Goal: Transaction & Acquisition: Obtain resource

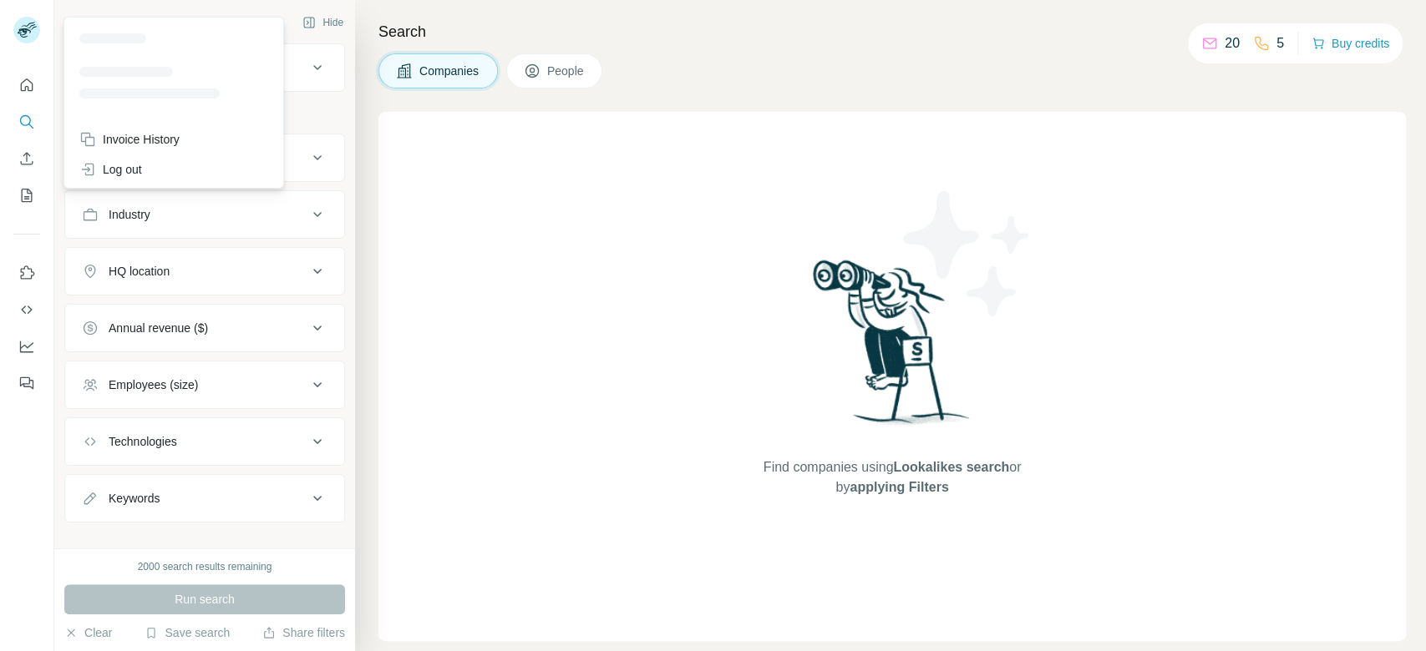
click at [759, 95] on div "Search Companies People Find companies using Lookalikes search or by applying F…" at bounding box center [890, 325] width 1071 height 651
click at [244, 75] on div "Company lookalikes" at bounding box center [194, 68] width 225 height 20
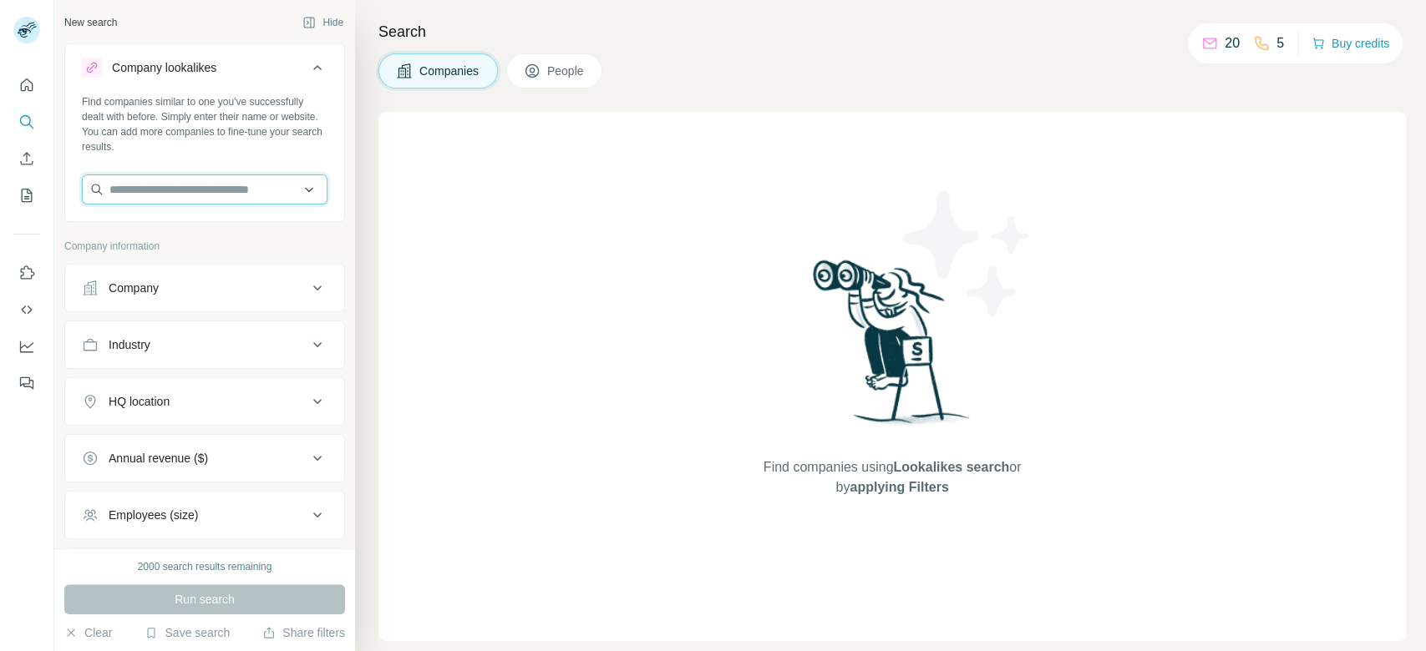
click at [141, 199] on input "text" at bounding box center [205, 190] width 246 height 30
paste input "**********"
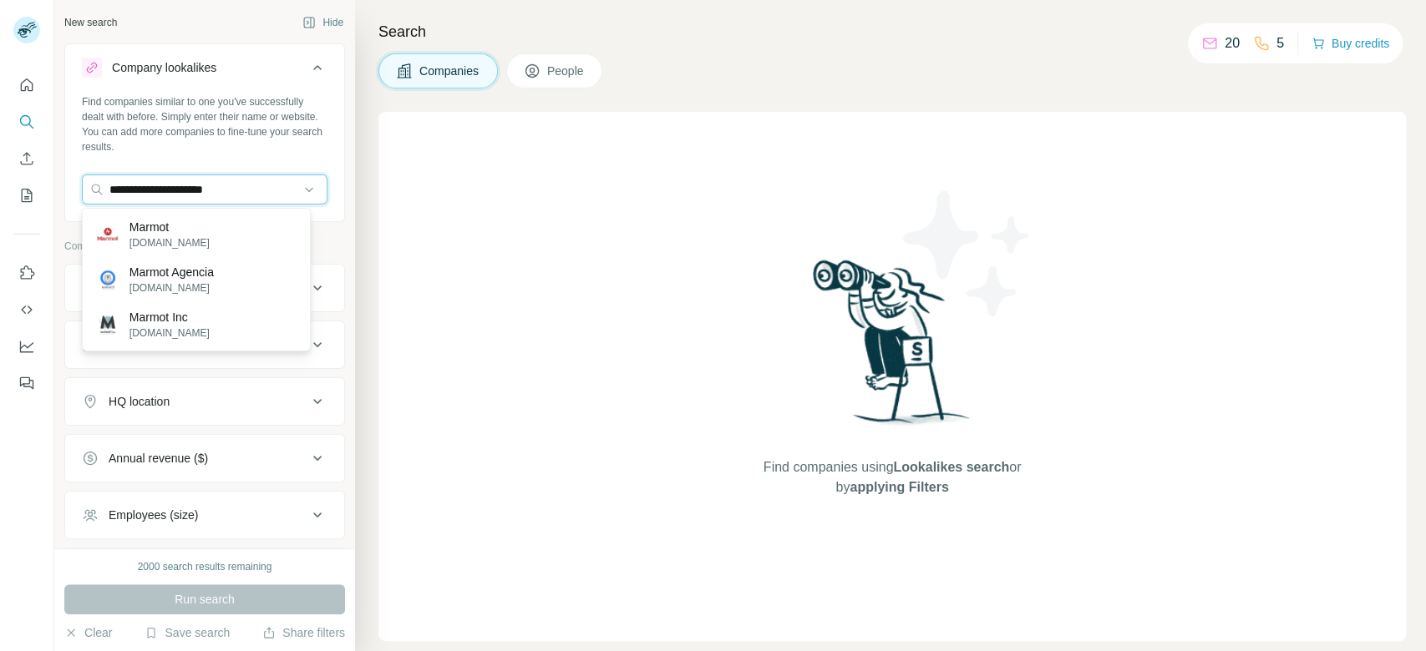
type input "**********"
click at [218, 231] on div "Marmot [DOMAIN_NAME]" at bounding box center [196, 234] width 220 height 45
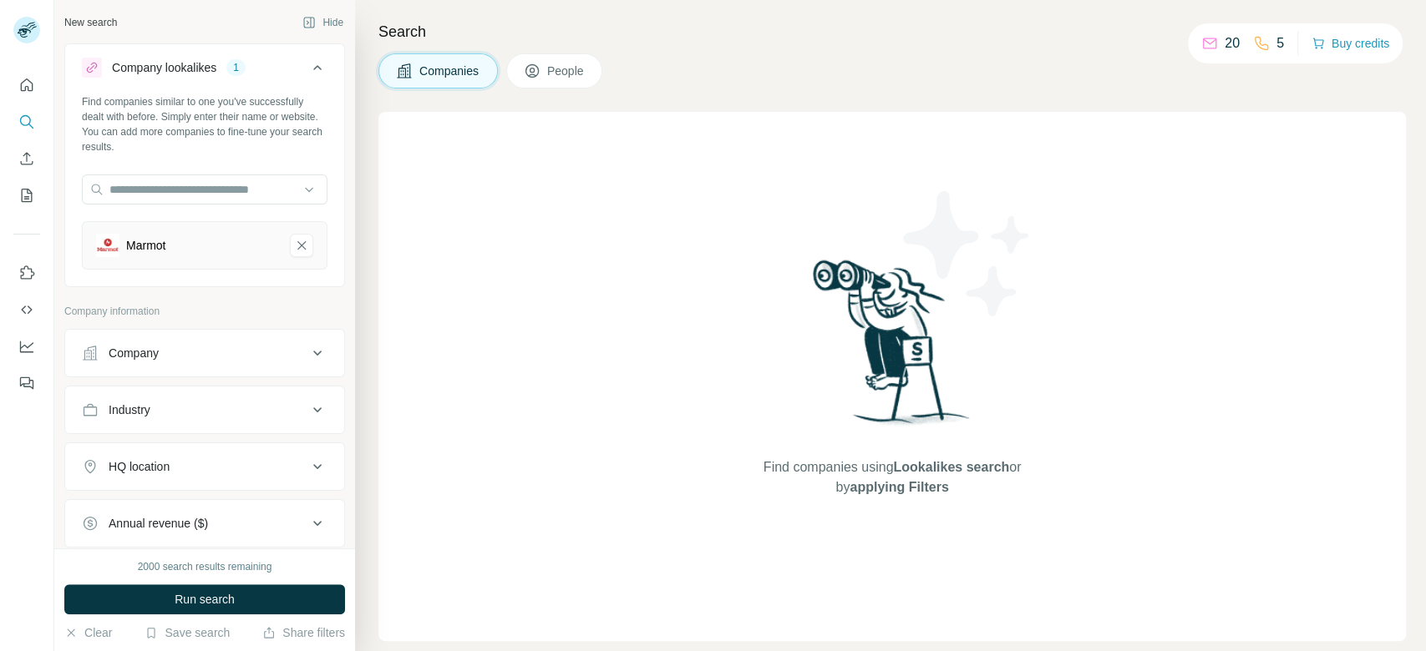
click at [272, 467] on div "HQ location" at bounding box center [194, 467] width 225 height 17
click at [238, 519] on input "text" at bounding box center [205, 509] width 246 height 30
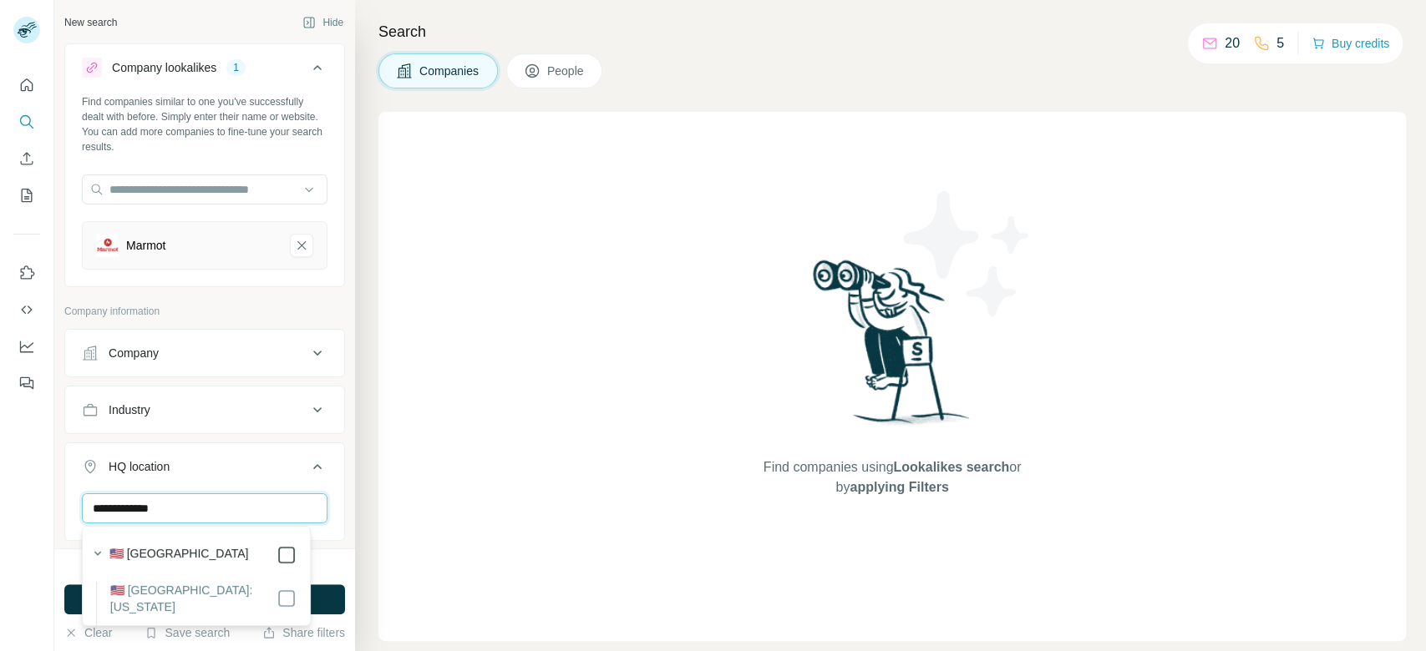
type input "**********"
click at [330, 600] on button "Run search" at bounding box center [204, 600] width 281 height 30
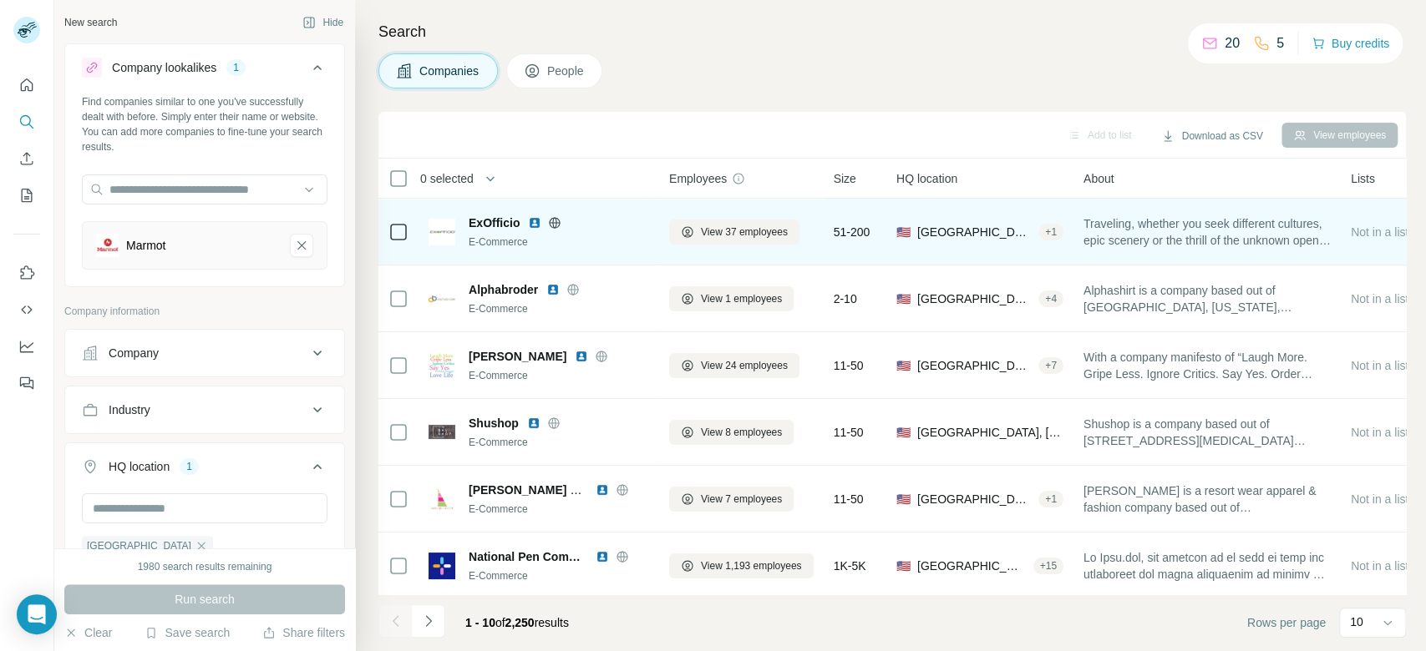
click at [553, 224] on icon at bounding box center [555, 222] width 4 height 11
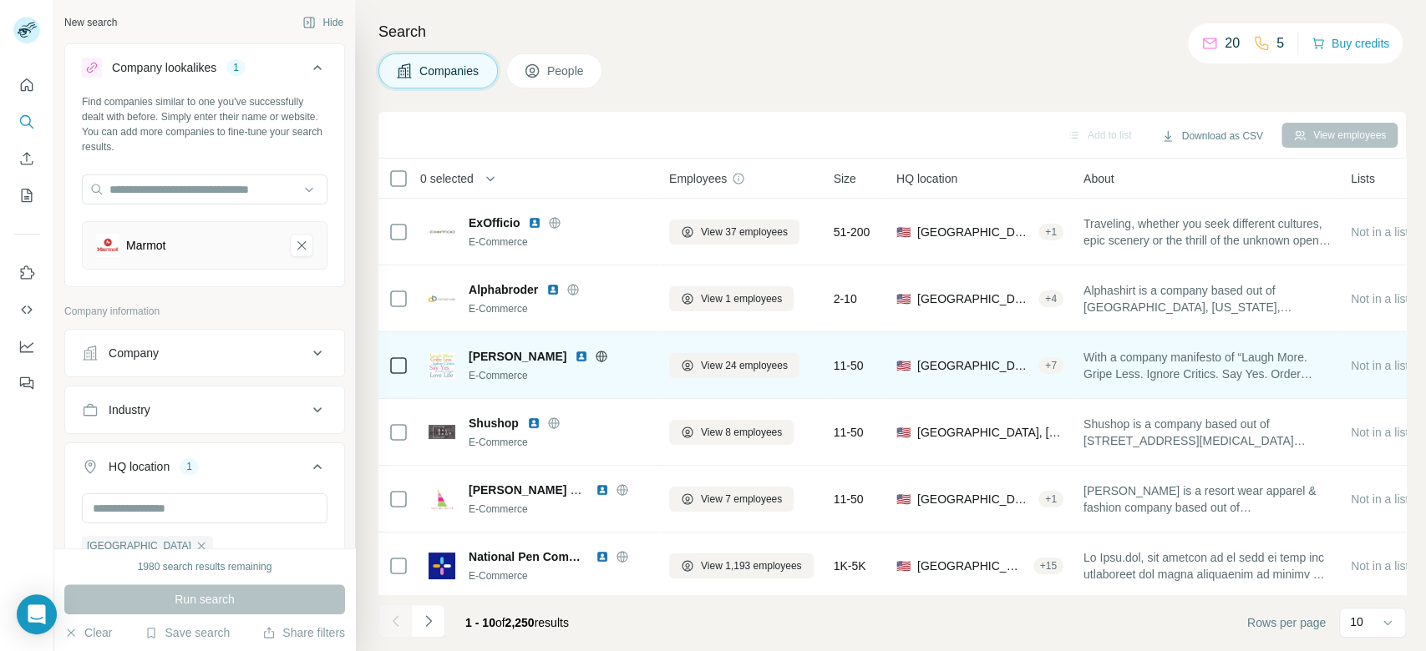
click at [595, 357] on icon at bounding box center [601, 356] width 13 height 13
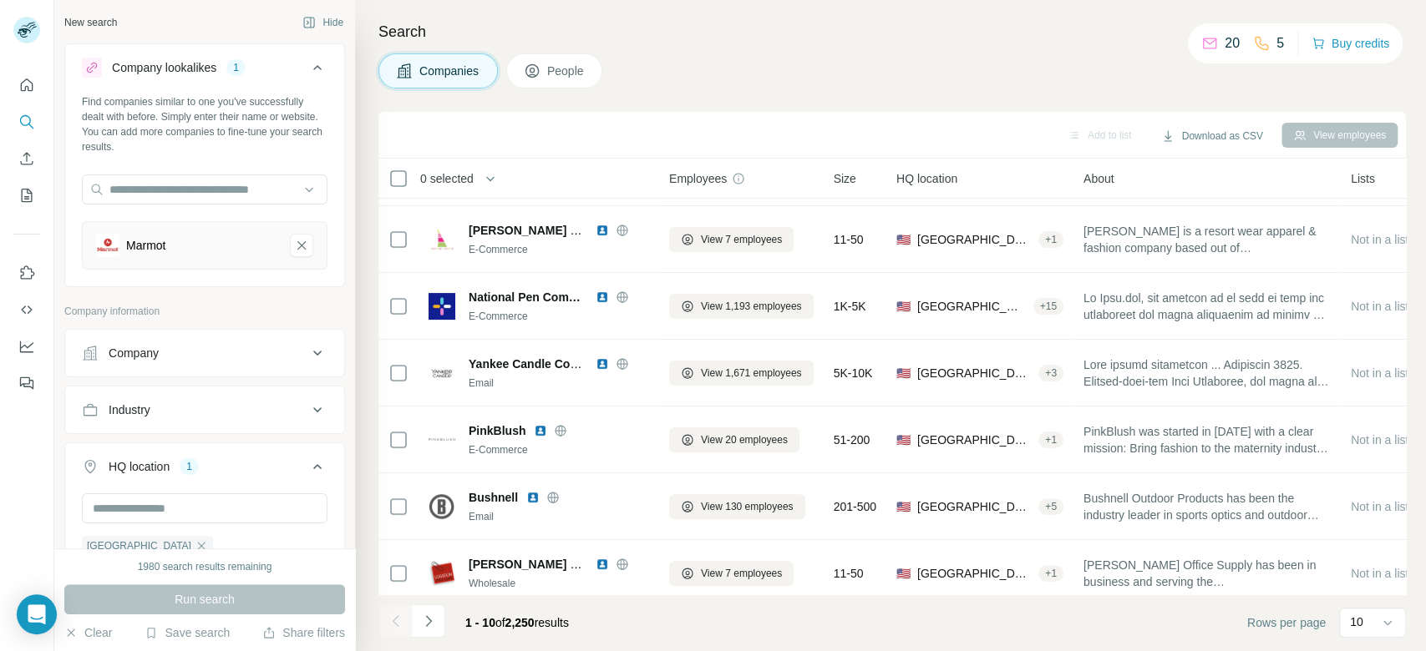
scroll to position [282, 0]
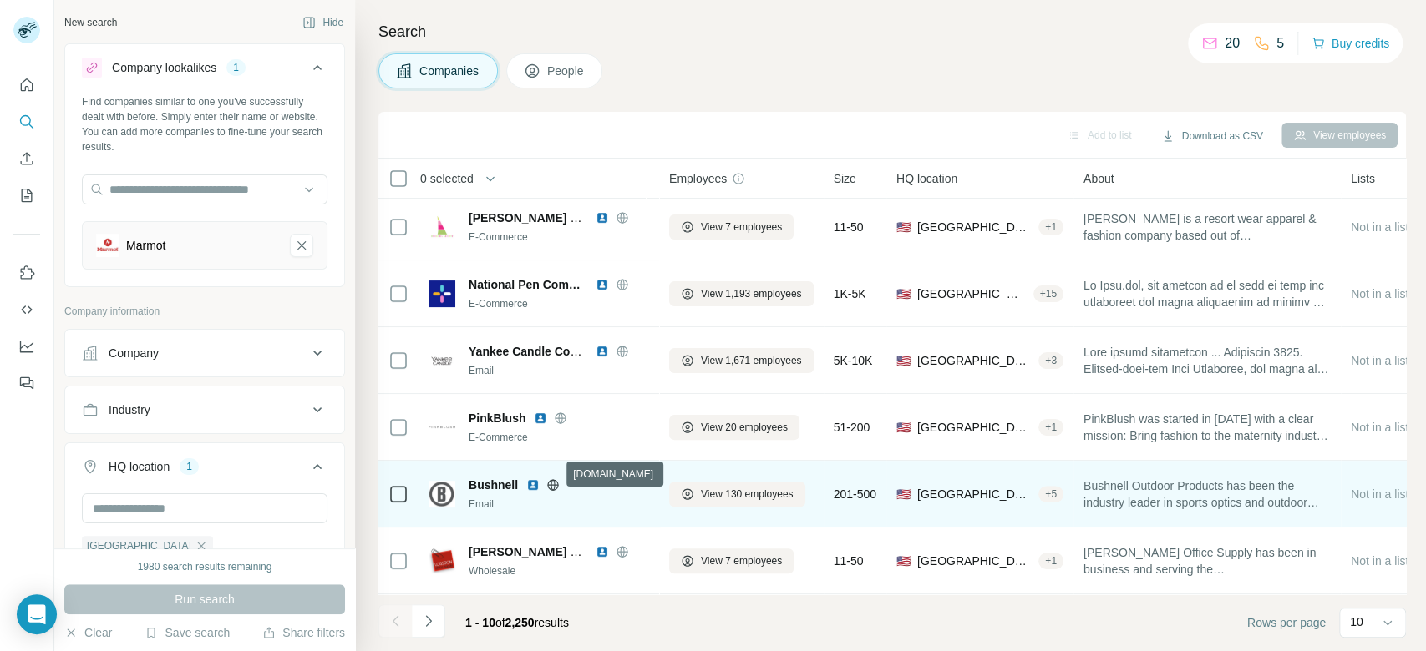
click at [551, 479] on icon at bounding box center [553, 484] width 4 height 11
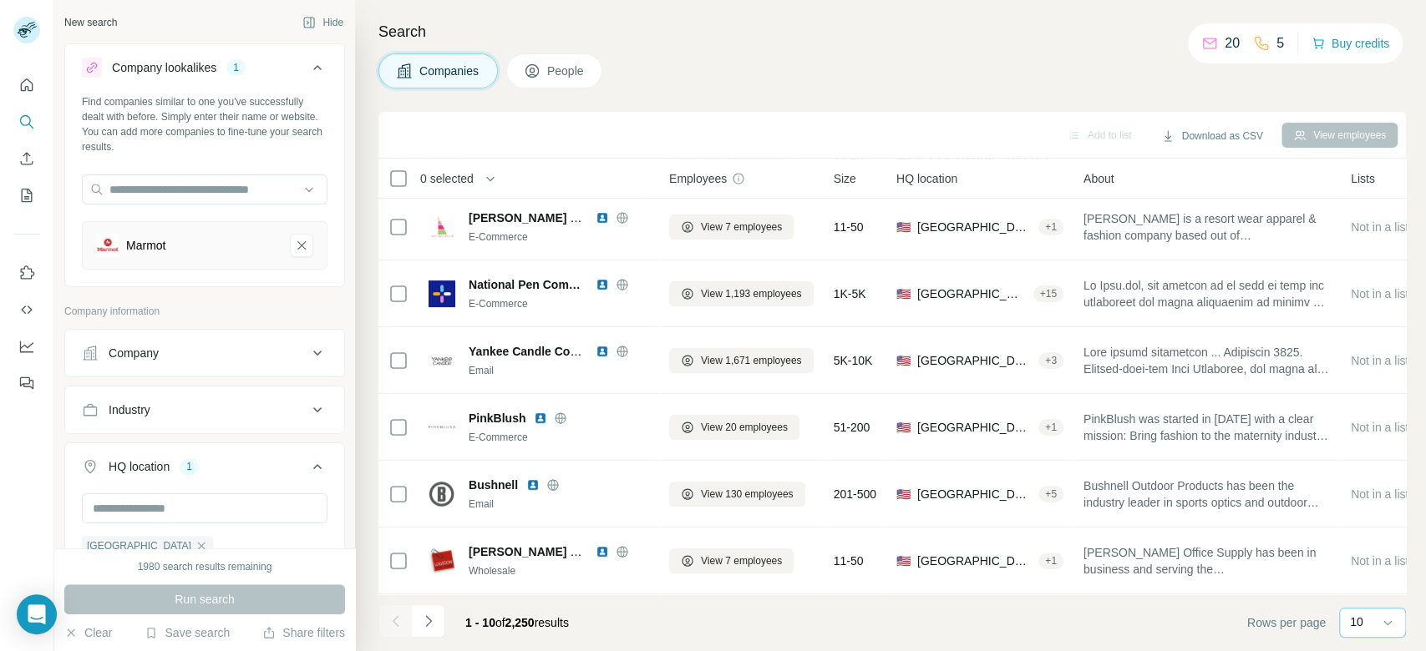
click at [1356, 628] on p "10" at bounding box center [1356, 622] width 13 height 17
click at [1354, 498] on p "60" at bounding box center [1359, 495] width 13 height 17
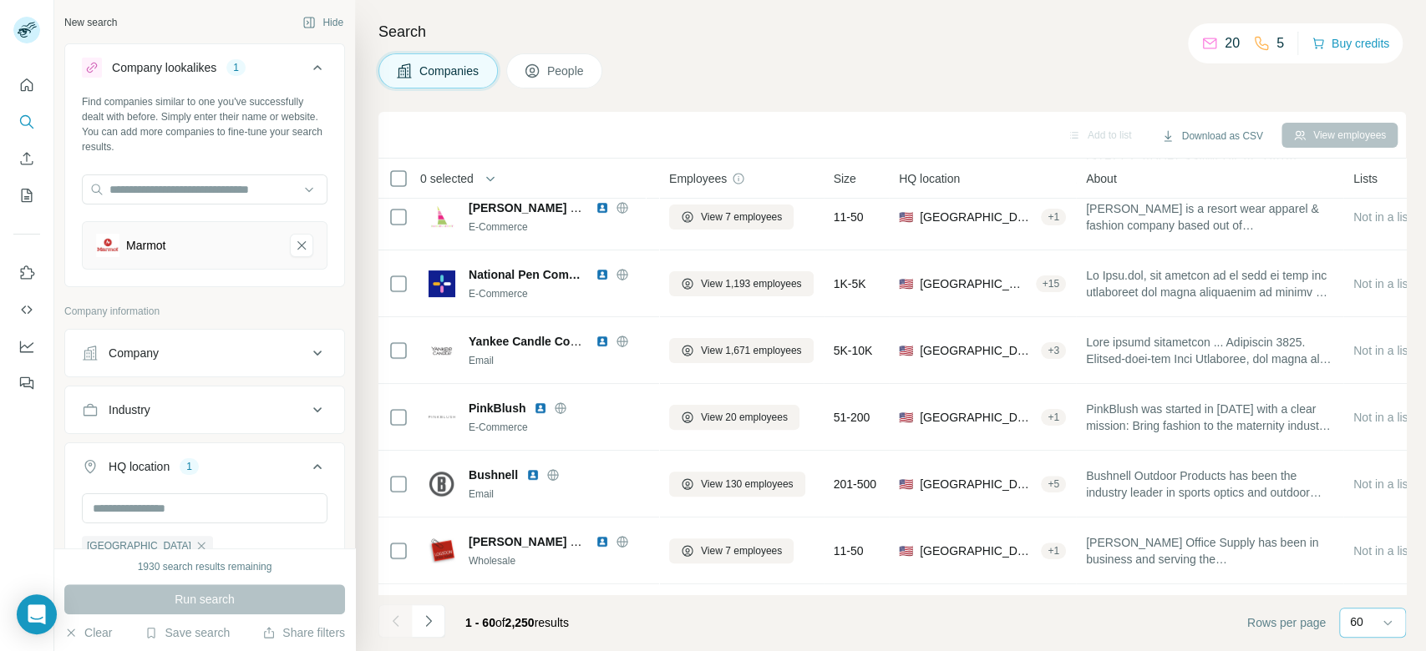
scroll to position [595, 0]
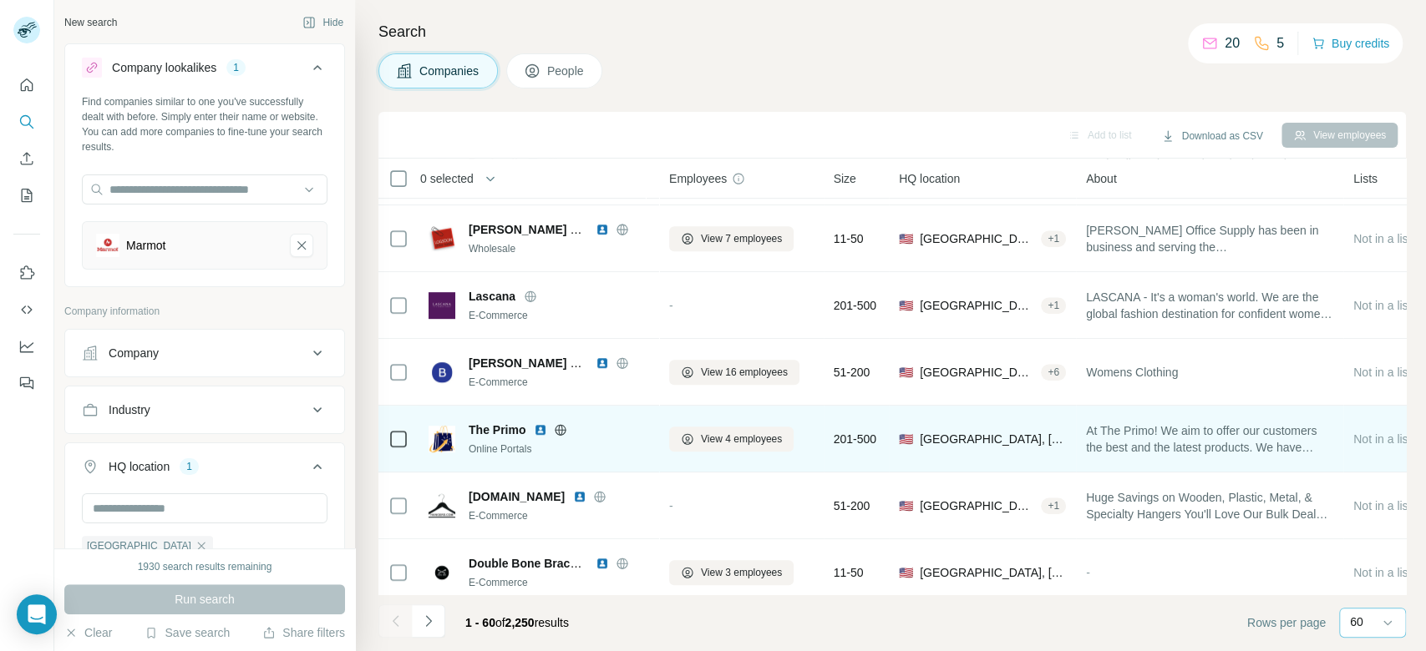
click at [557, 429] on icon at bounding box center [560, 429] width 13 height 13
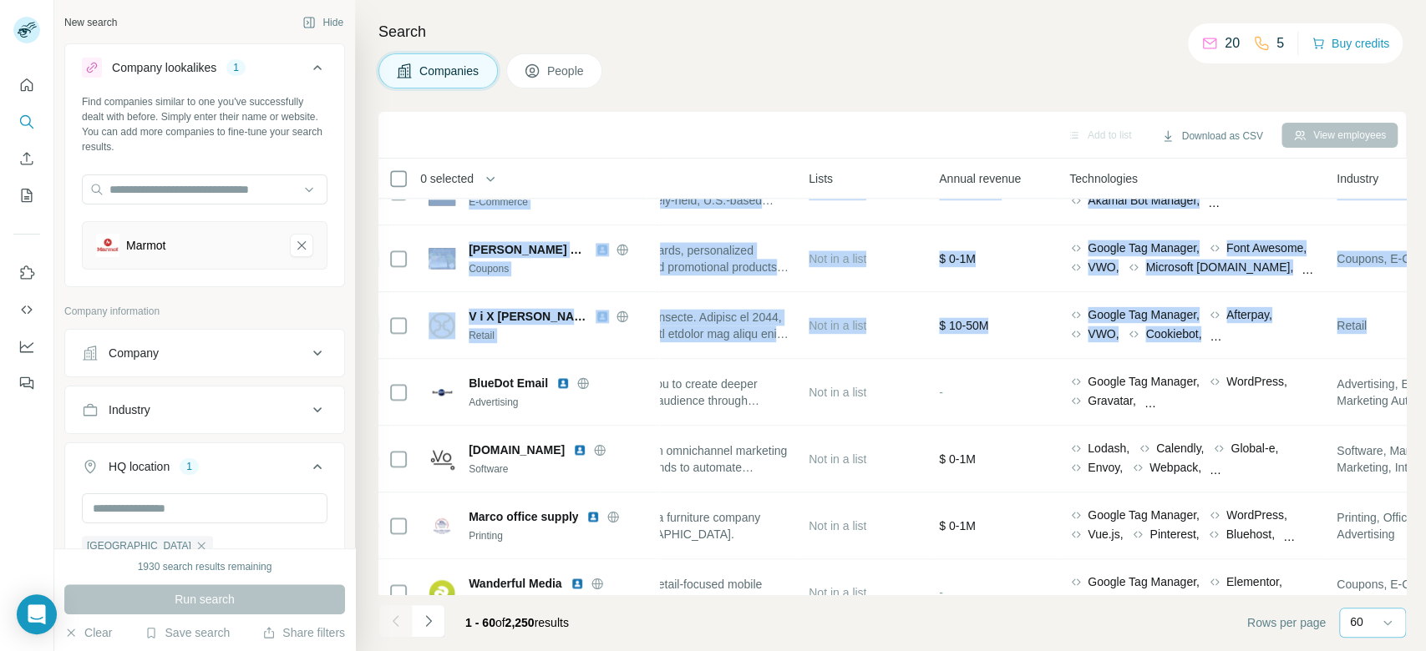
drag, startPoint x: 1404, startPoint y: 255, endPoint x: 1405, endPoint y: 345, distance: 90.2
click at [1405, 345] on div "Search Companies People Add to list Download as CSV View employees 0 selected C…" at bounding box center [890, 325] width 1071 height 651
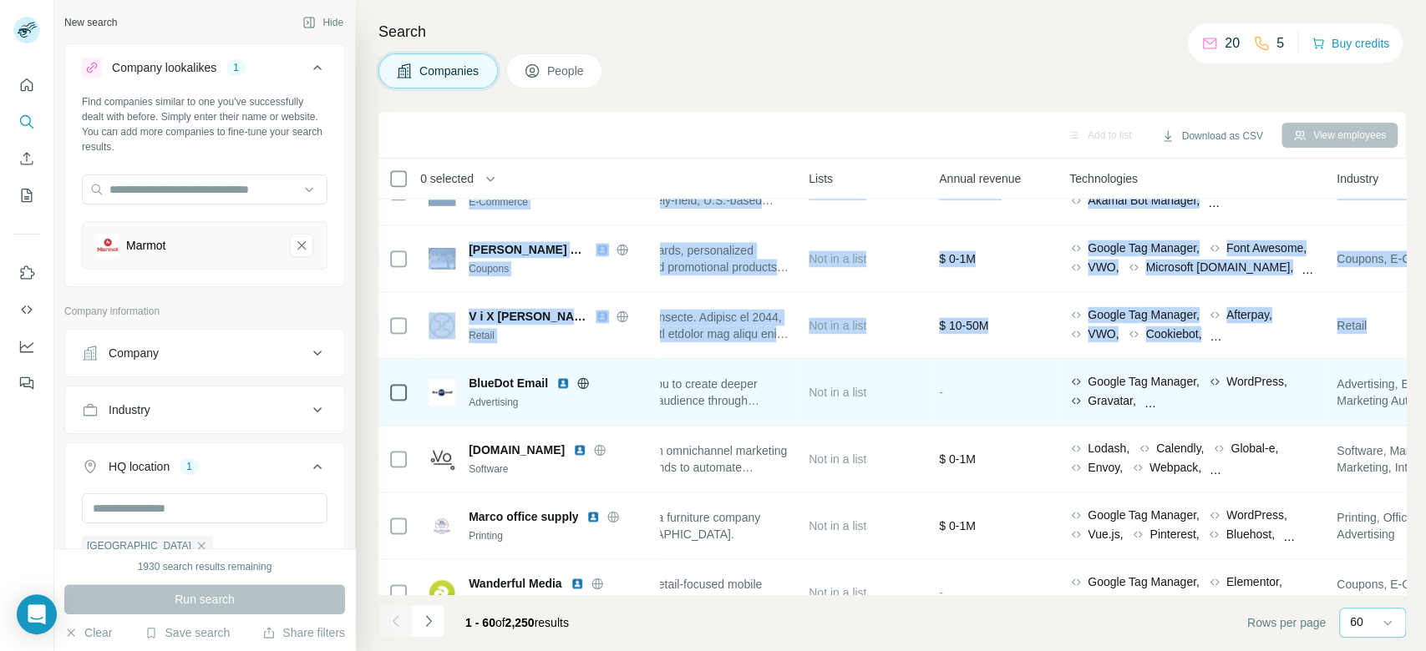
scroll to position [1510, 625]
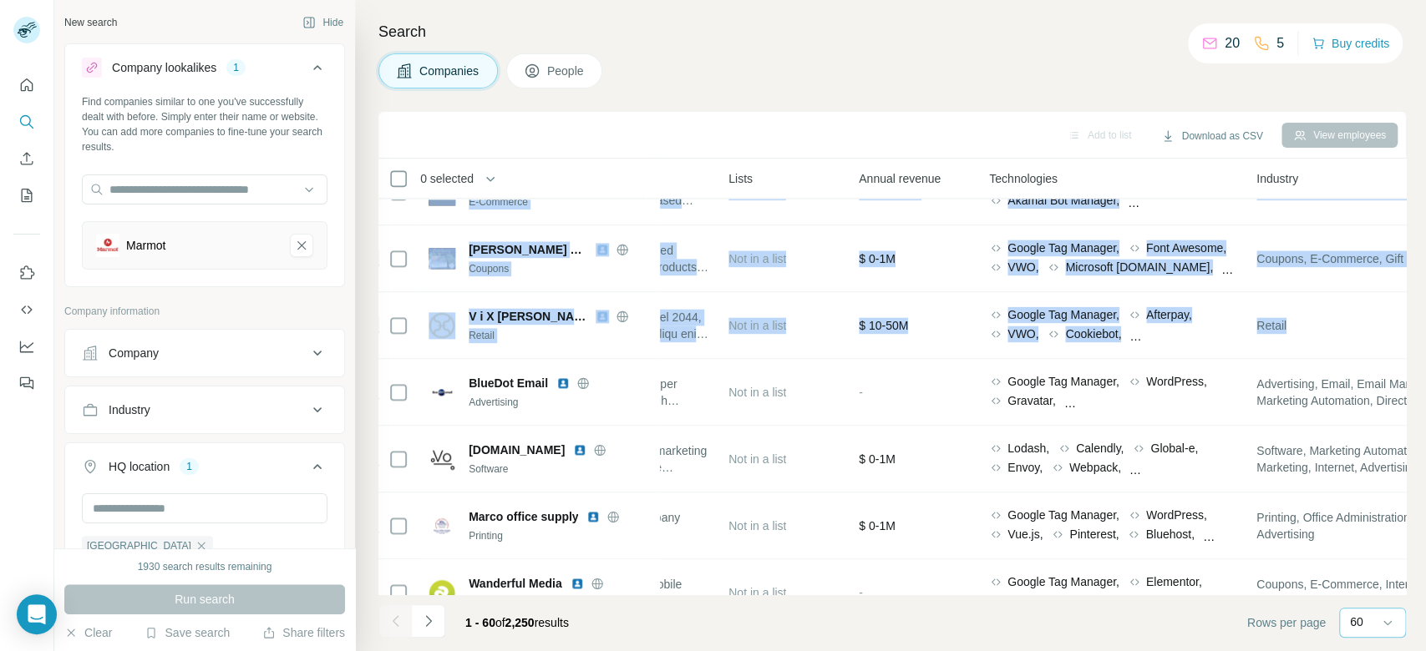
click at [720, 134] on div "Add to list Download as CSV View employees" at bounding box center [892, 134] width 1011 height 29
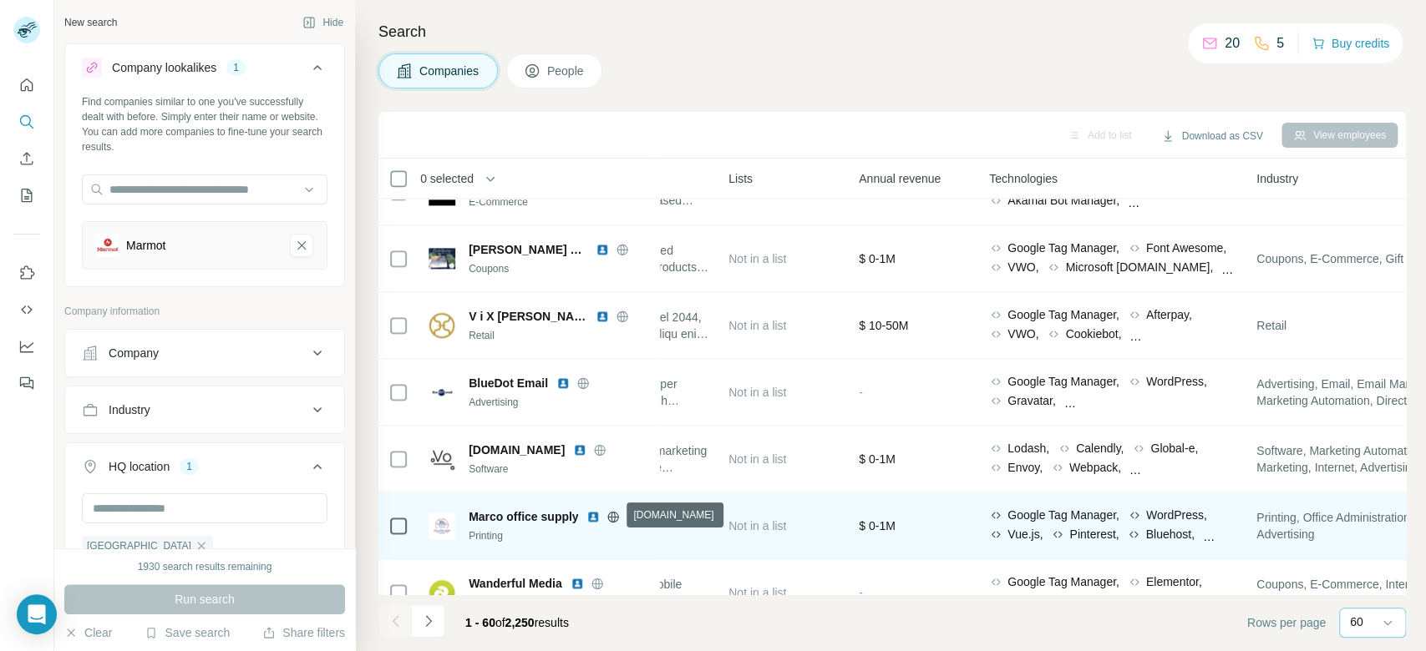
click at [615, 517] on icon at bounding box center [613, 516] width 4 height 11
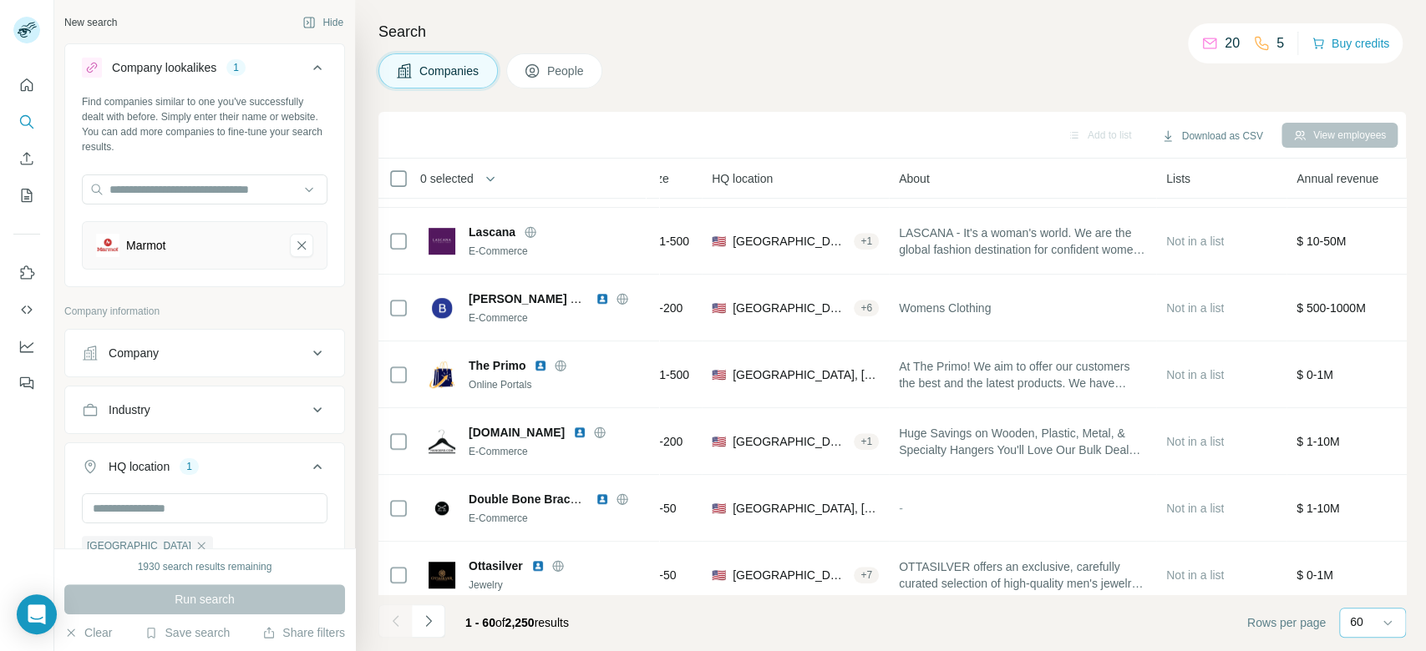
scroll to position [659, 186]
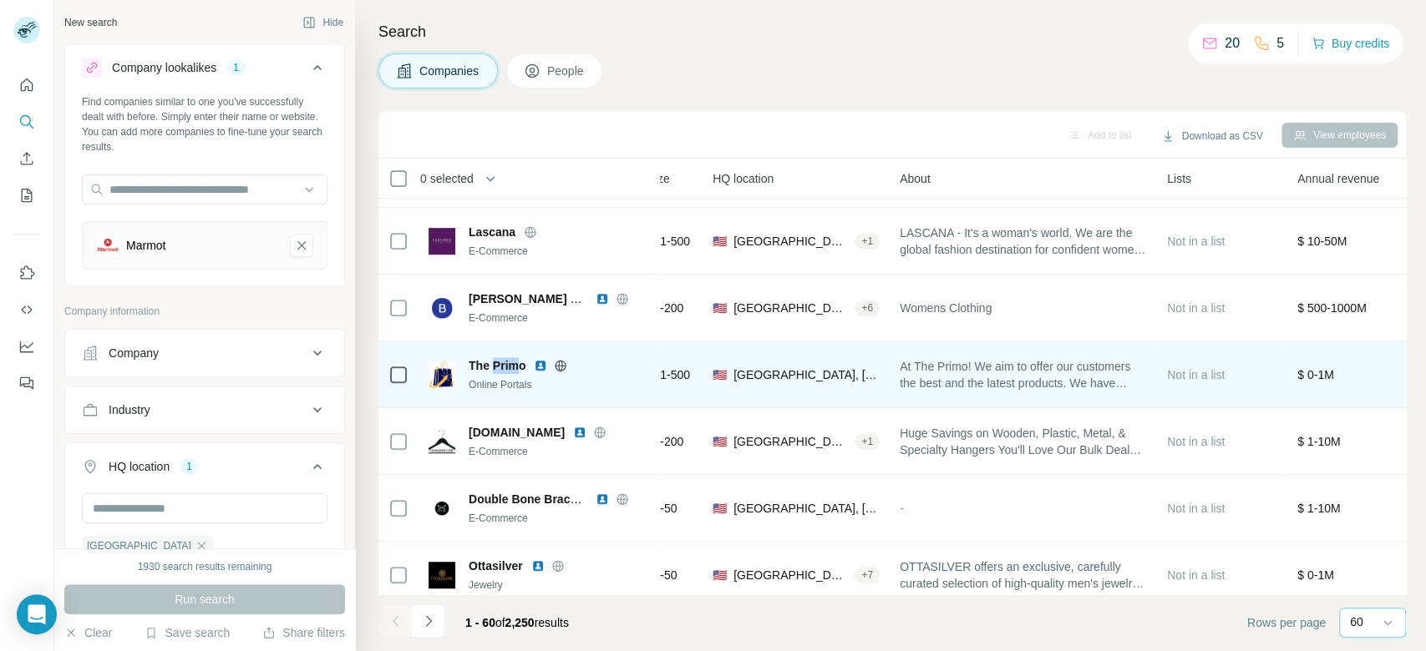
click at [557, 365] on icon at bounding box center [560, 365] width 11 height 1
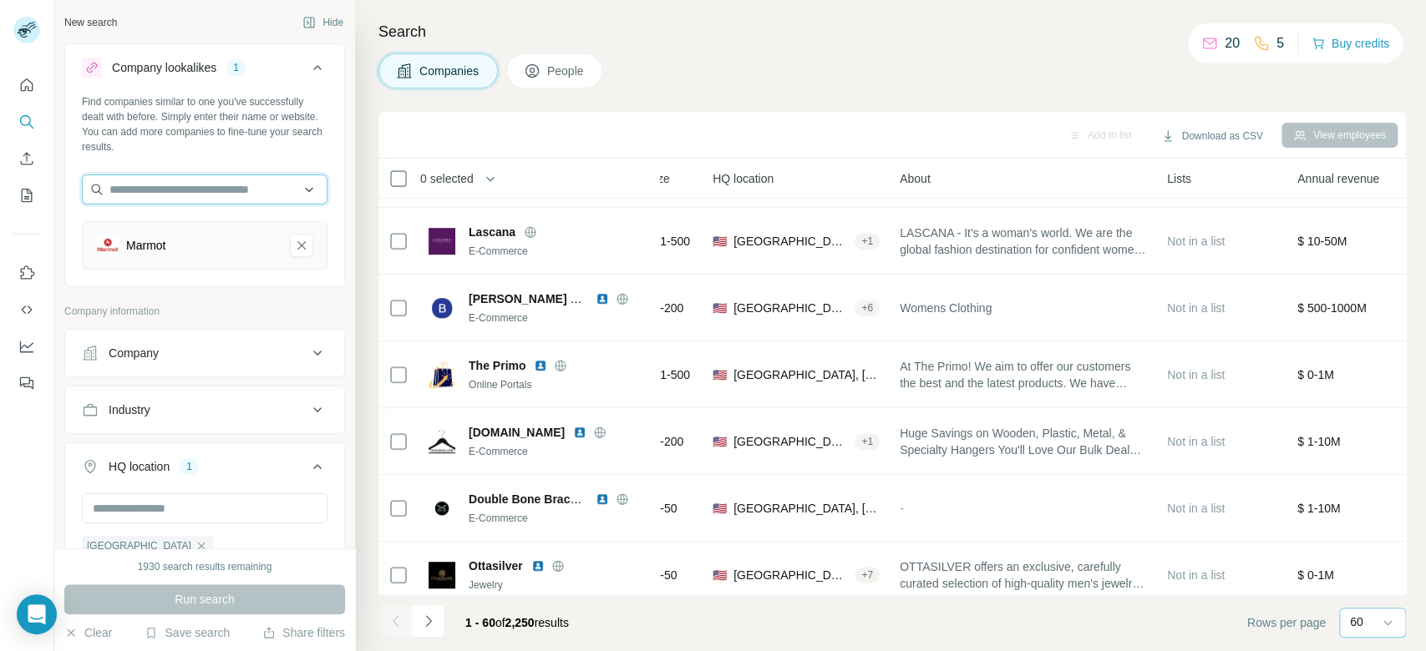
click at [195, 190] on input "text" at bounding box center [205, 190] width 246 height 30
paste input "**********"
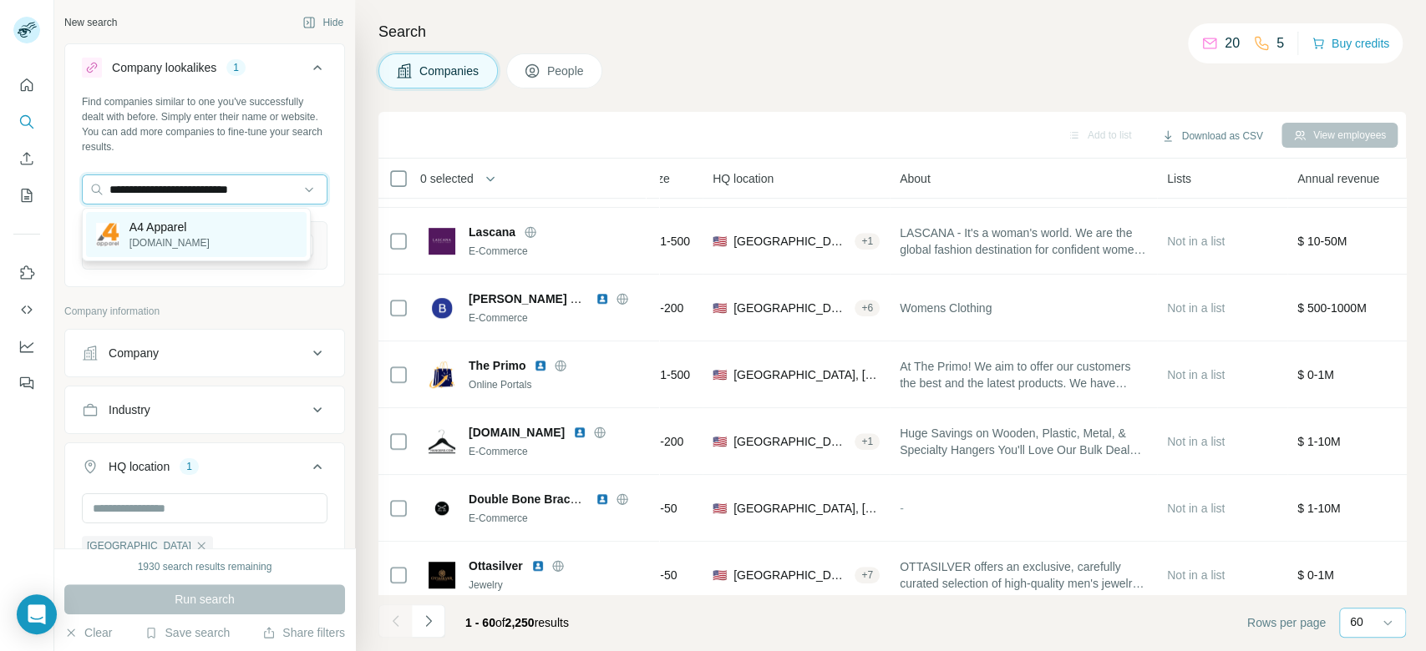
type input "**********"
click at [246, 237] on div "A4 Apparel [DOMAIN_NAME]" at bounding box center [196, 234] width 220 height 45
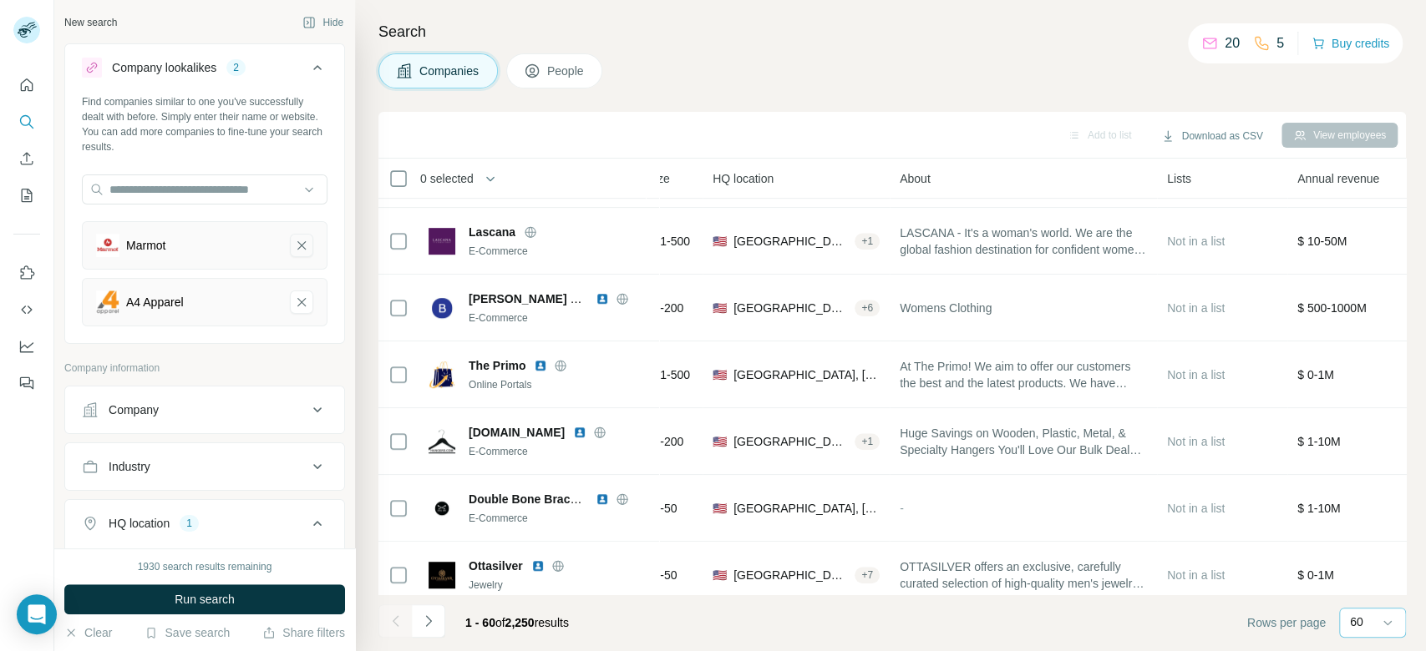
click at [297, 246] on icon "Marmot-remove-button" at bounding box center [301, 245] width 8 height 8
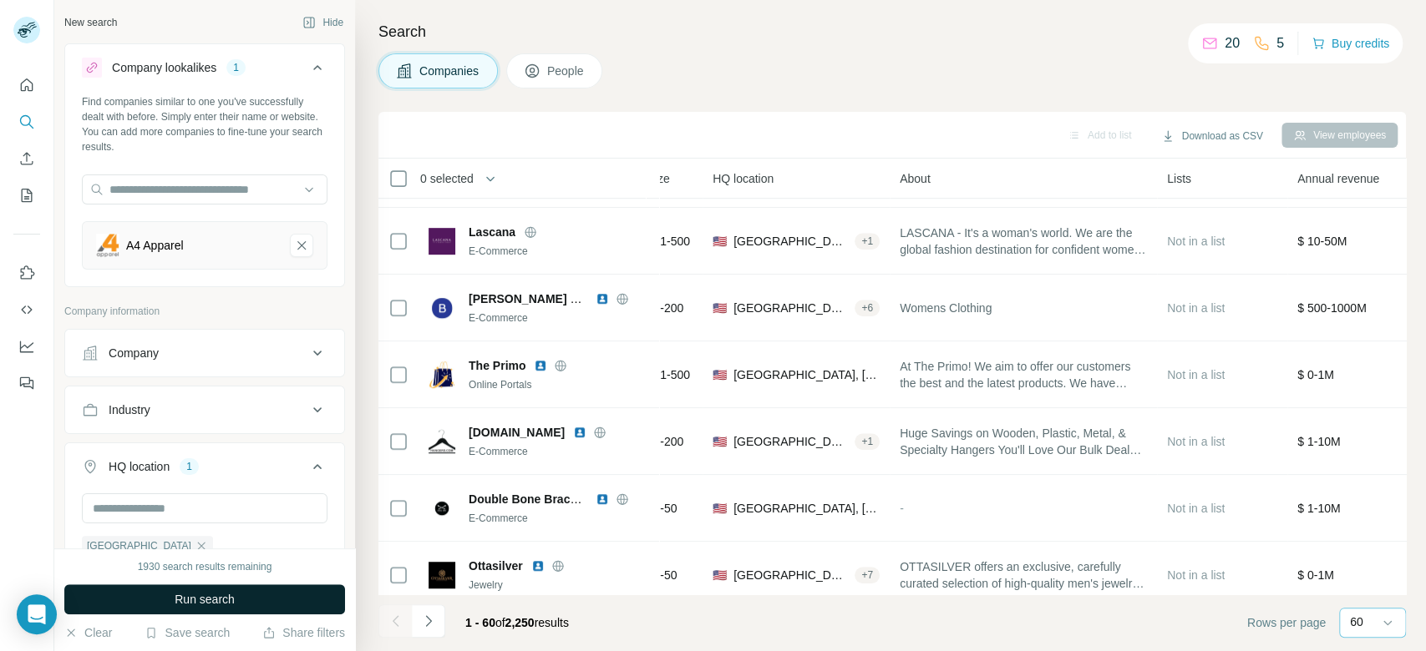
click at [312, 590] on button "Run search" at bounding box center [204, 600] width 281 height 30
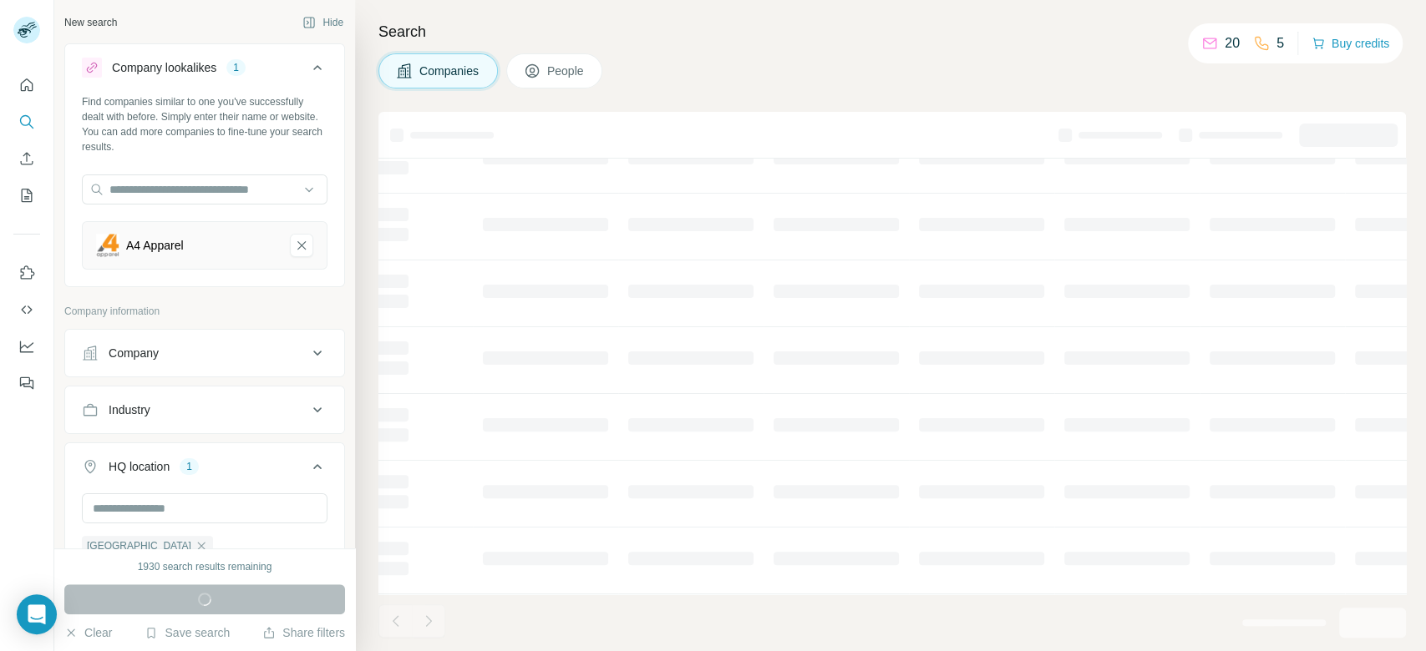
scroll to position [282, 186]
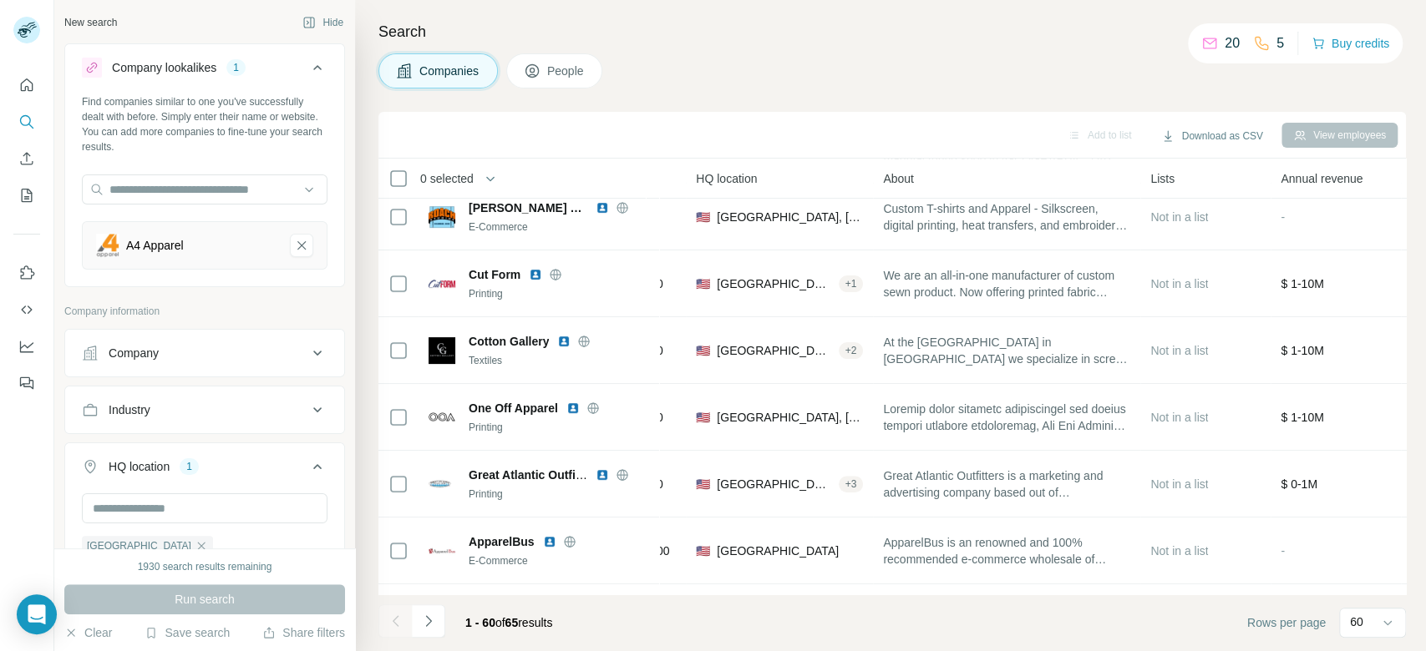
scroll to position [659, 186]
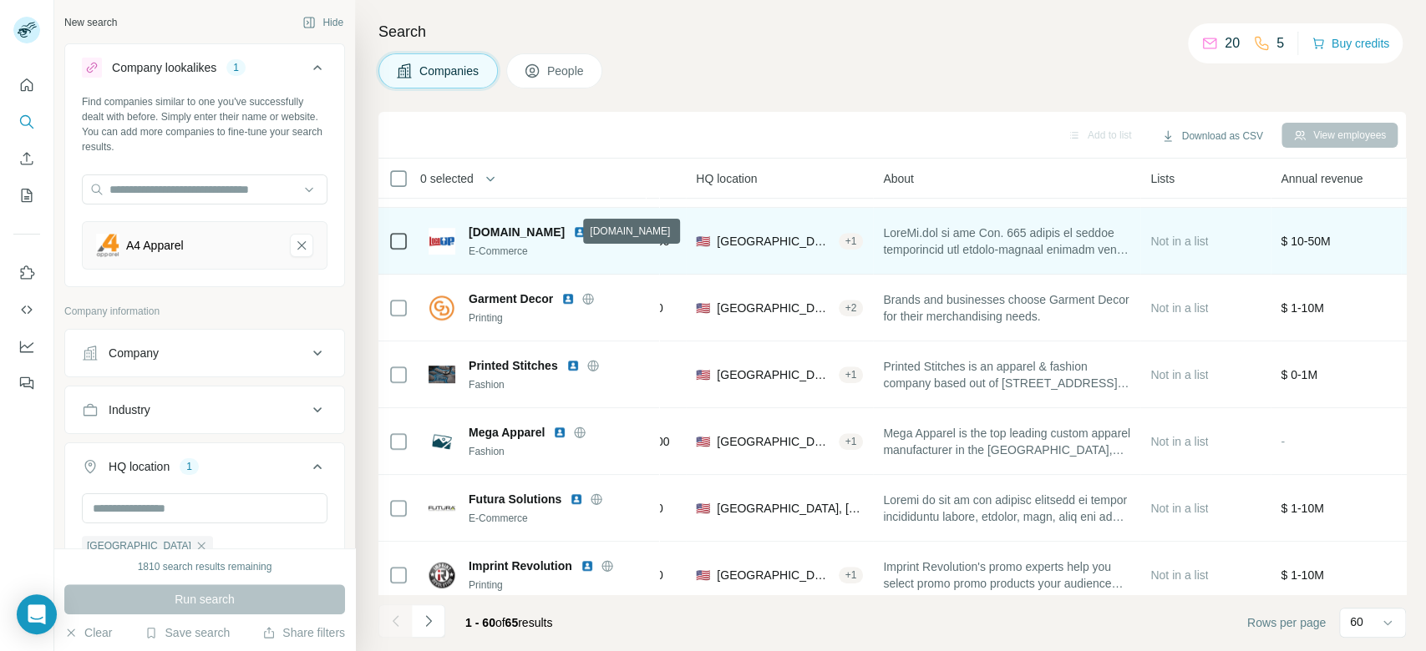
click at [595, 231] on icon at bounding box center [600, 231] width 11 height 1
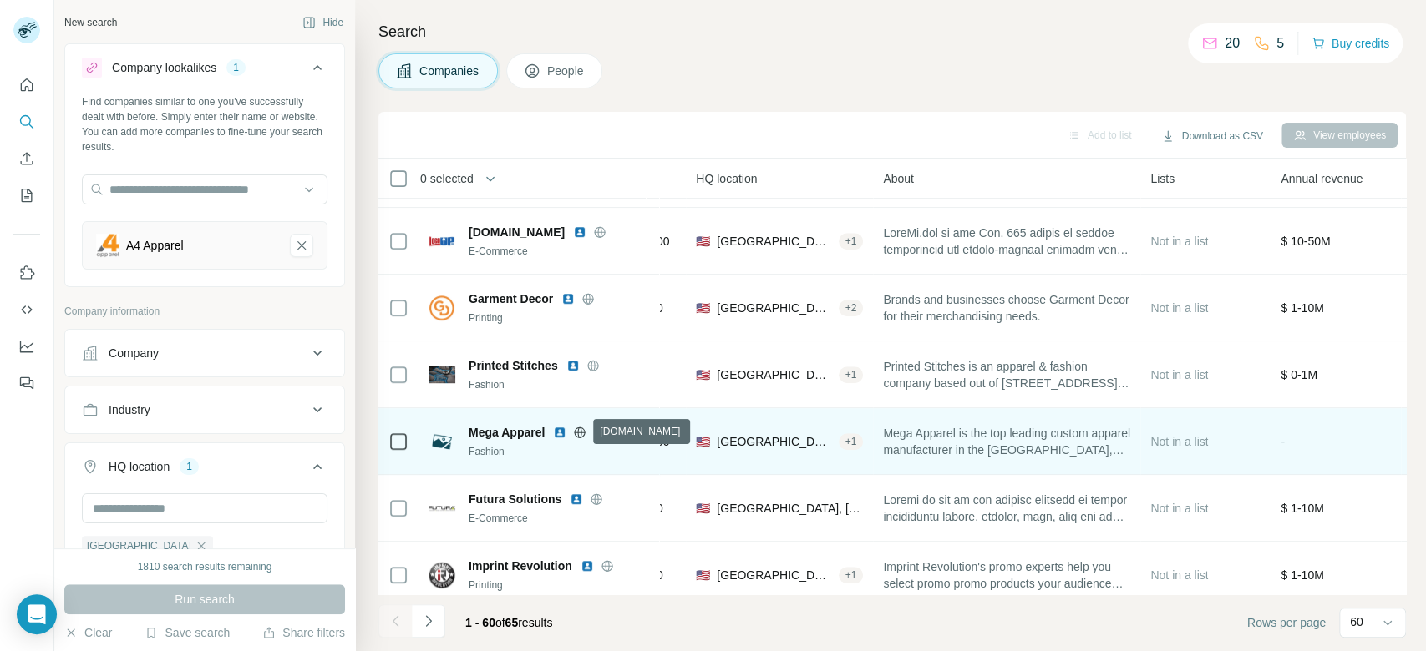
click at [581, 431] on icon at bounding box center [580, 432] width 4 height 11
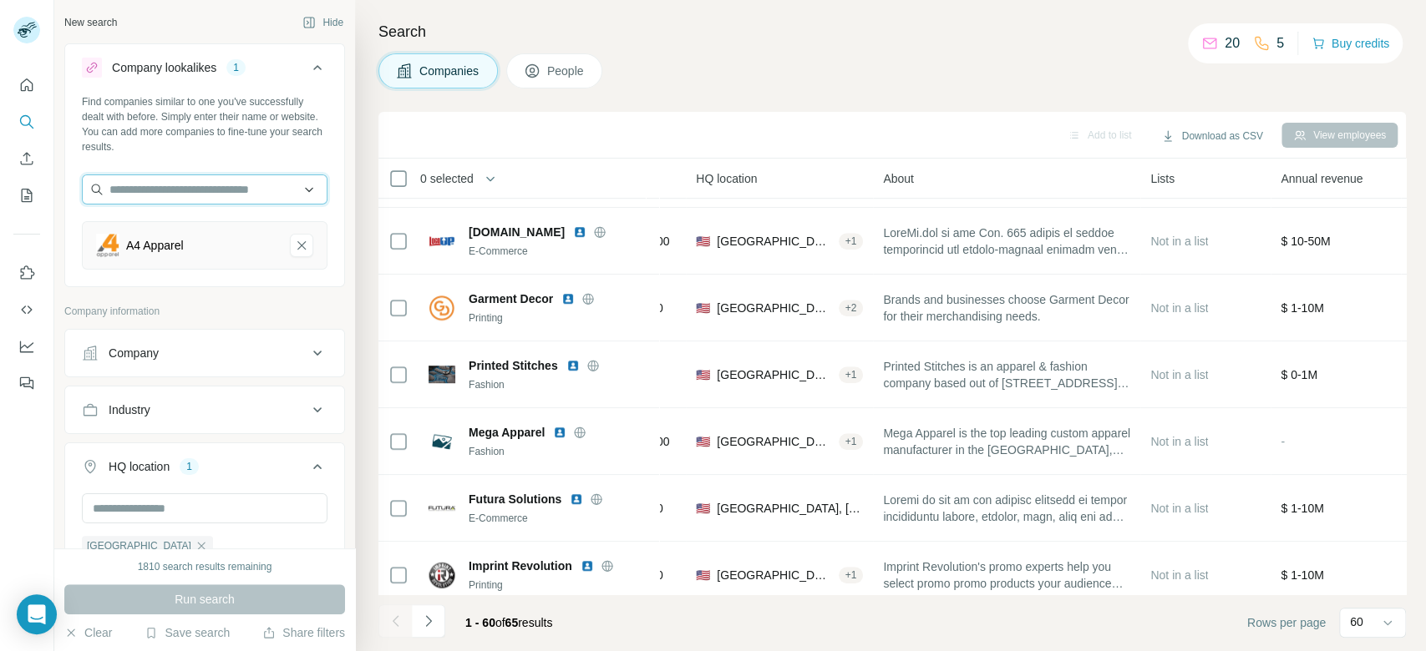
click at [172, 190] on input "text" at bounding box center [205, 190] width 246 height 30
paste input "**********"
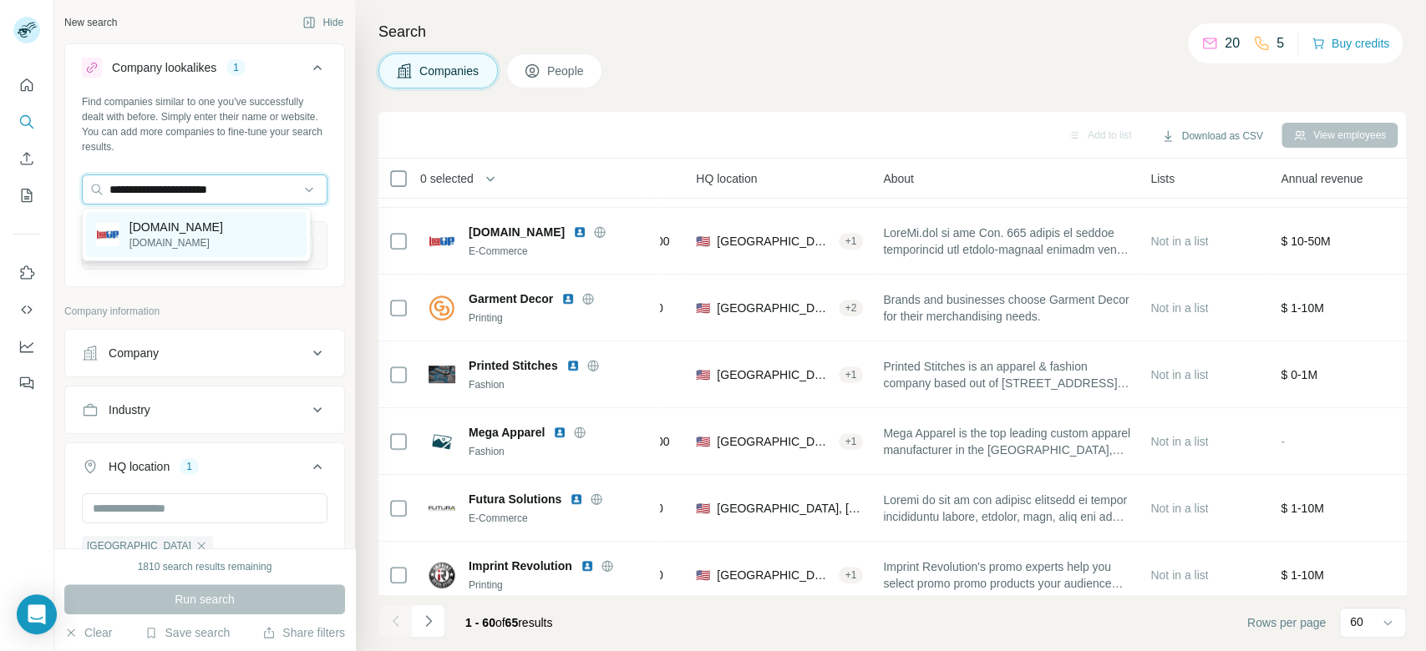
type input "**********"
click at [224, 231] on div "[DOMAIN_NAME] [DOMAIN_NAME]" at bounding box center [196, 234] width 220 height 45
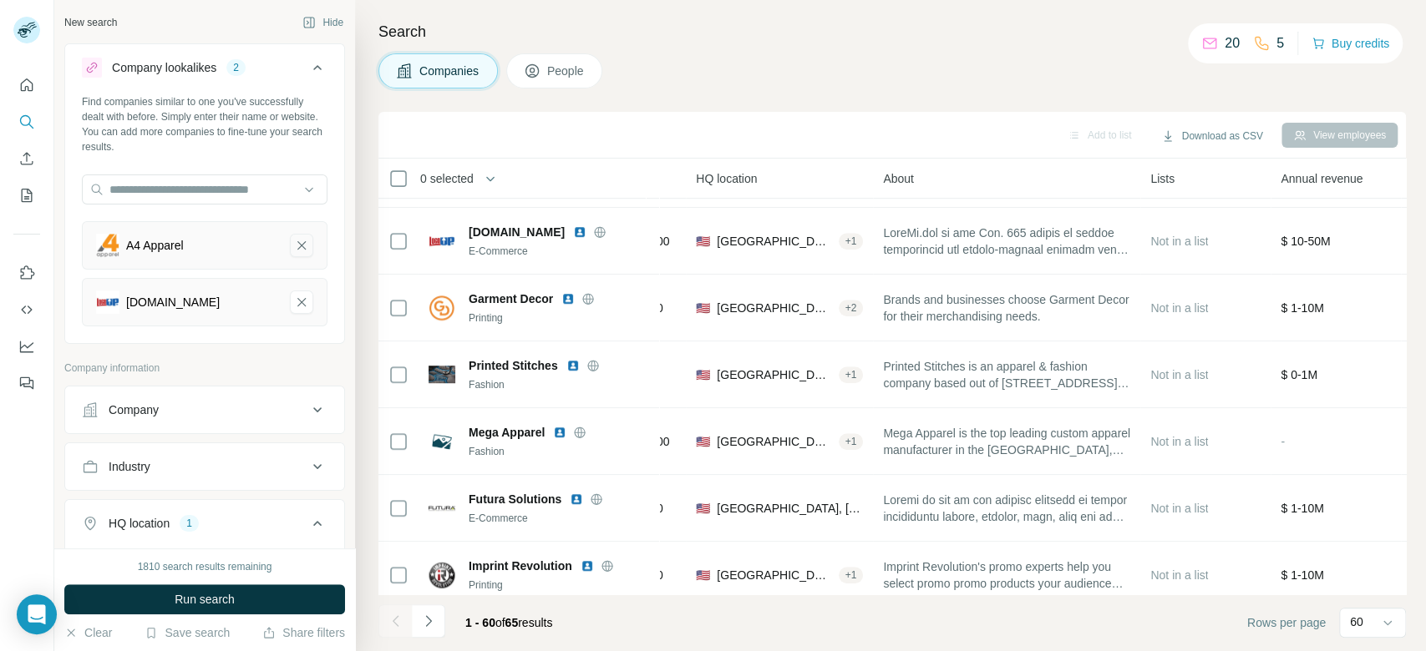
click at [294, 247] on icon "A4 Apparel-remove-button" at bounding box center [301, 245] width 15 height 17
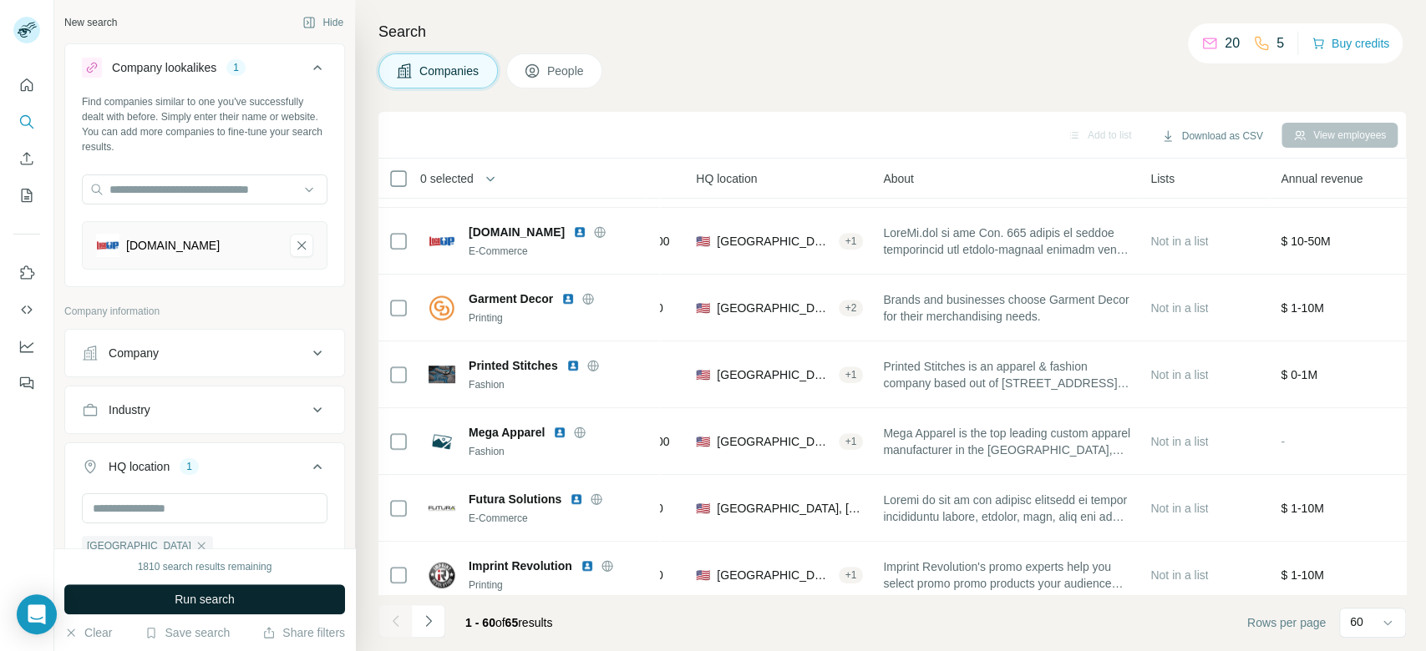
click at [316, 601] on button "Run search" at bounding box center [204, 600] width 281 height 30
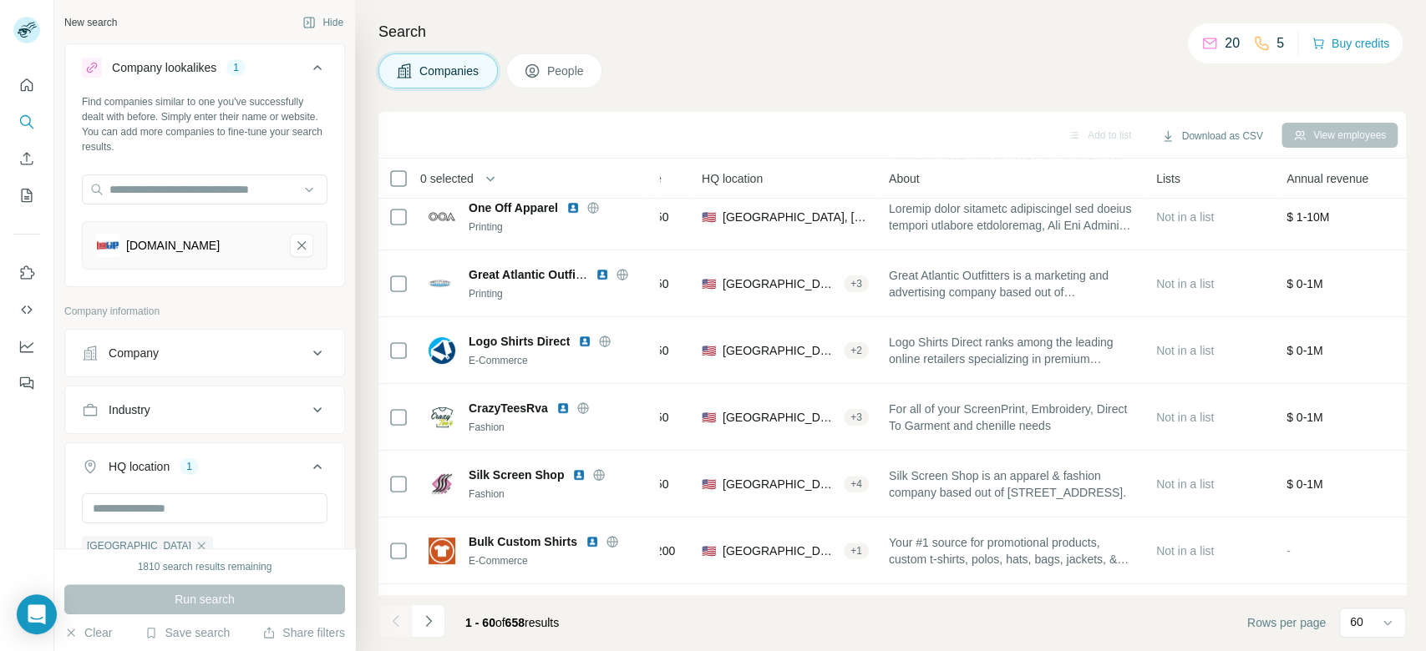
scroll to position [659, 186]
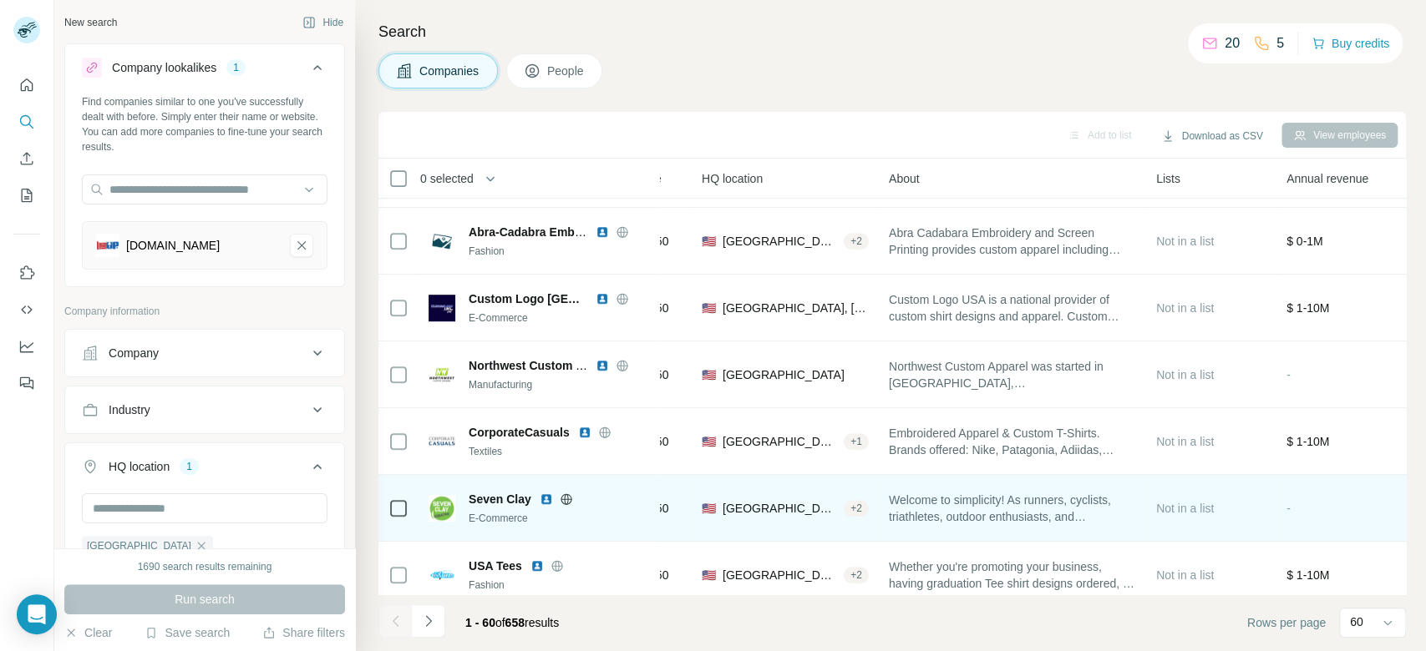
click at [569, 501] on icon at bounding box center [566, 499] width 13 height 13
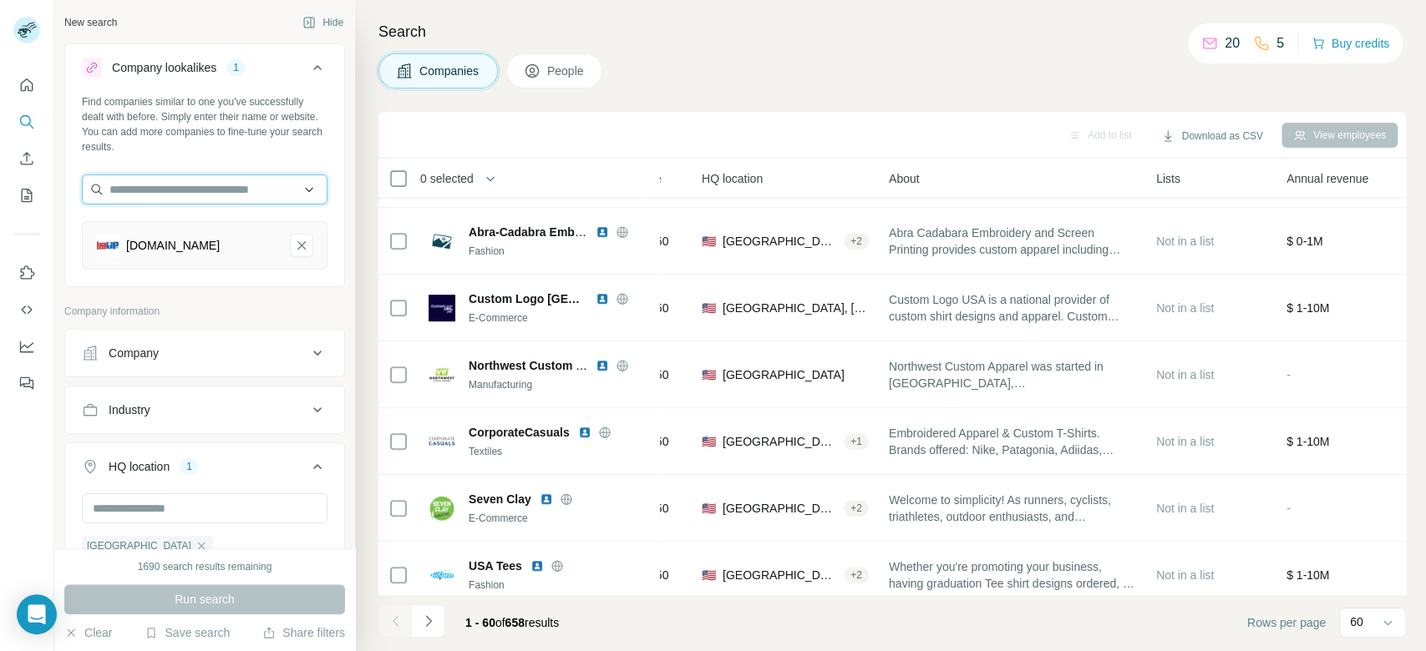
click at [230, 196] on input "text" at bounding box center [205, 190] width 246 height 30
paste input "**********"
type input "**********"
click at [241, 223] on div "Mega Apparel [DOMAIN_NAME]" at bounding box center [196, 234] width 220 height 45
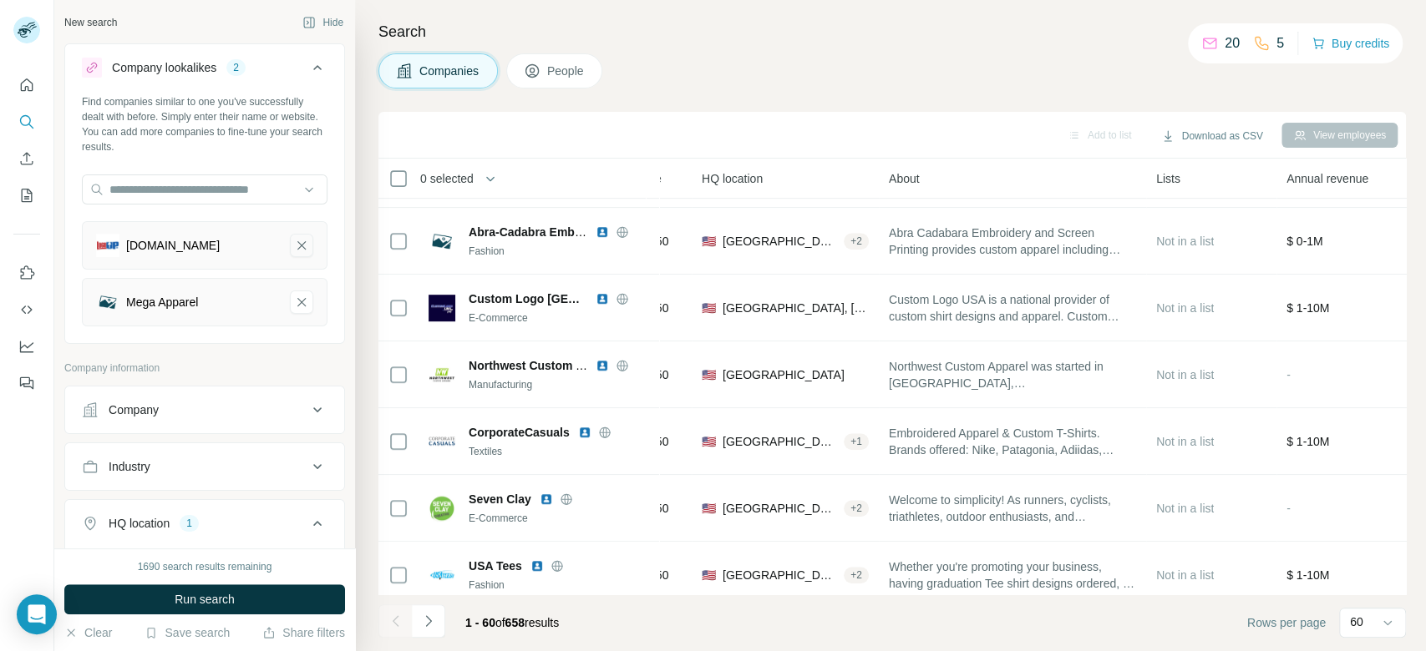
click at [297, 242] on icon "logoup.com-remove-button" at bounding box center [301, 245] width 8 height 8
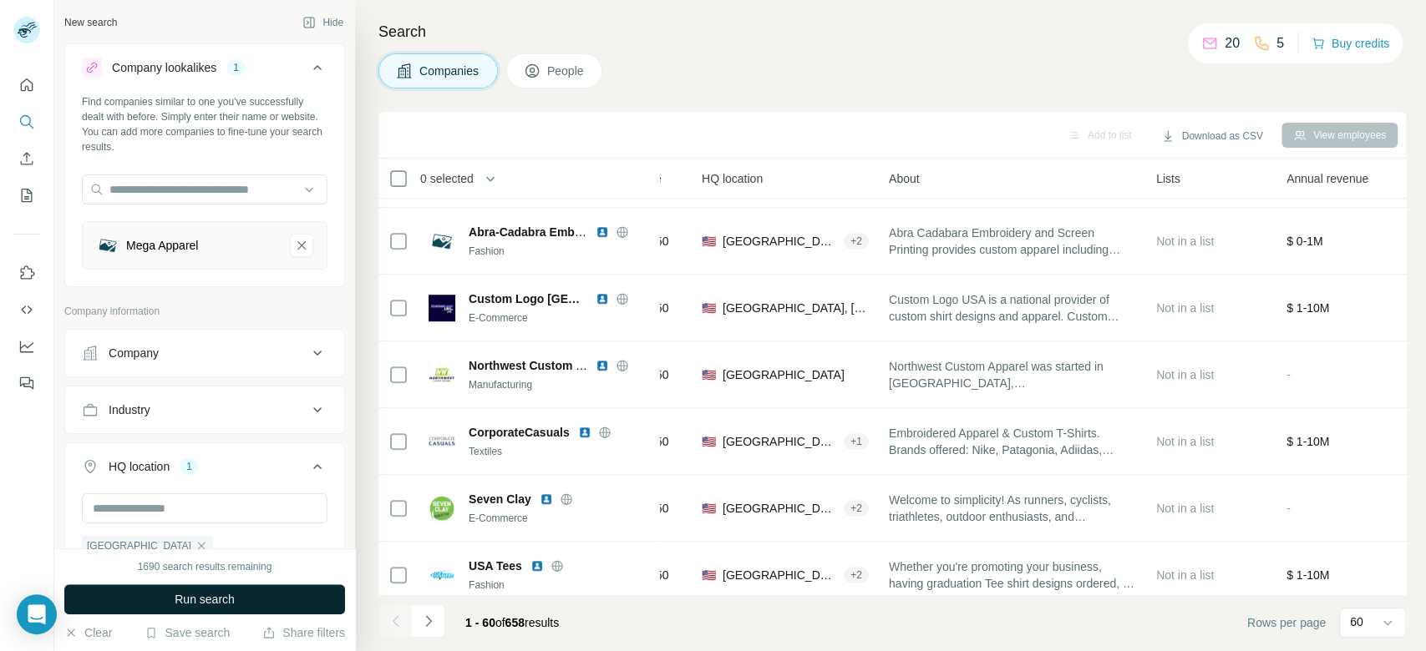
click at [302, 599] on button "Run search" at bounding box center [204, 600] width 281 height 30
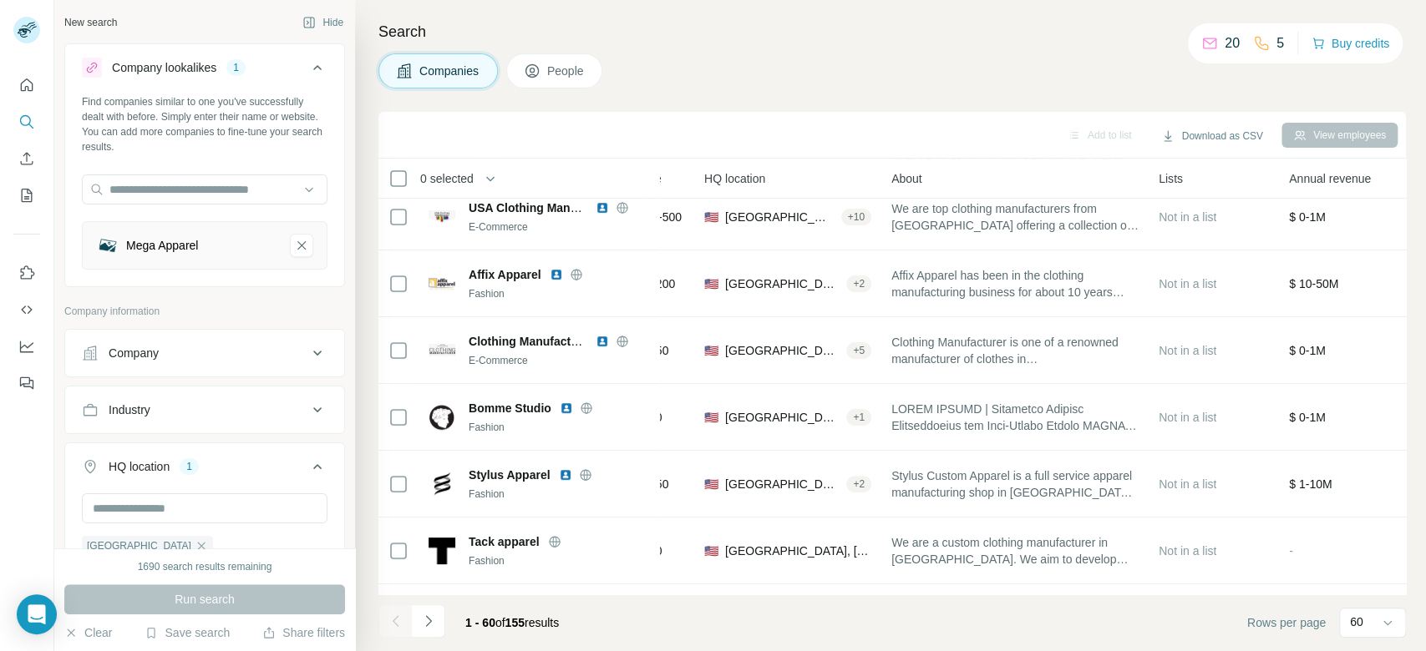
scroll to position [659, 186]
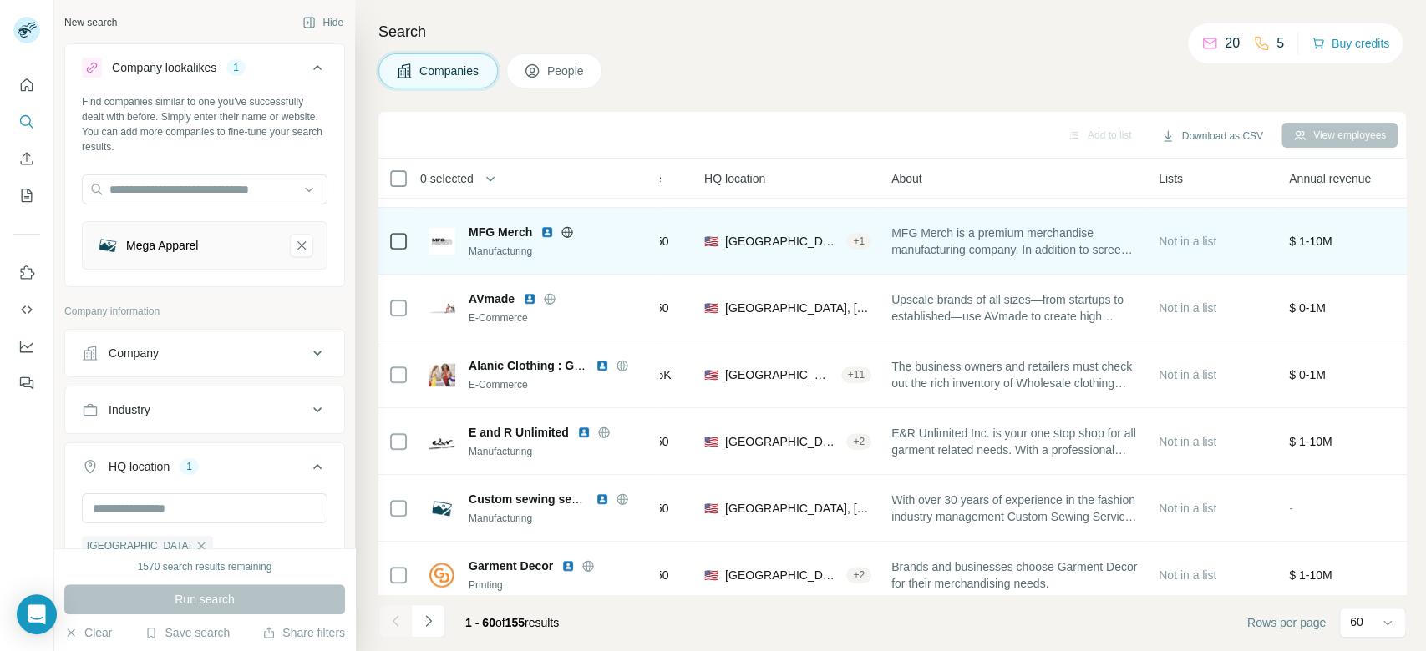
click at [568, 230] on icon at bounding box center [567, 231] width 4 height 11
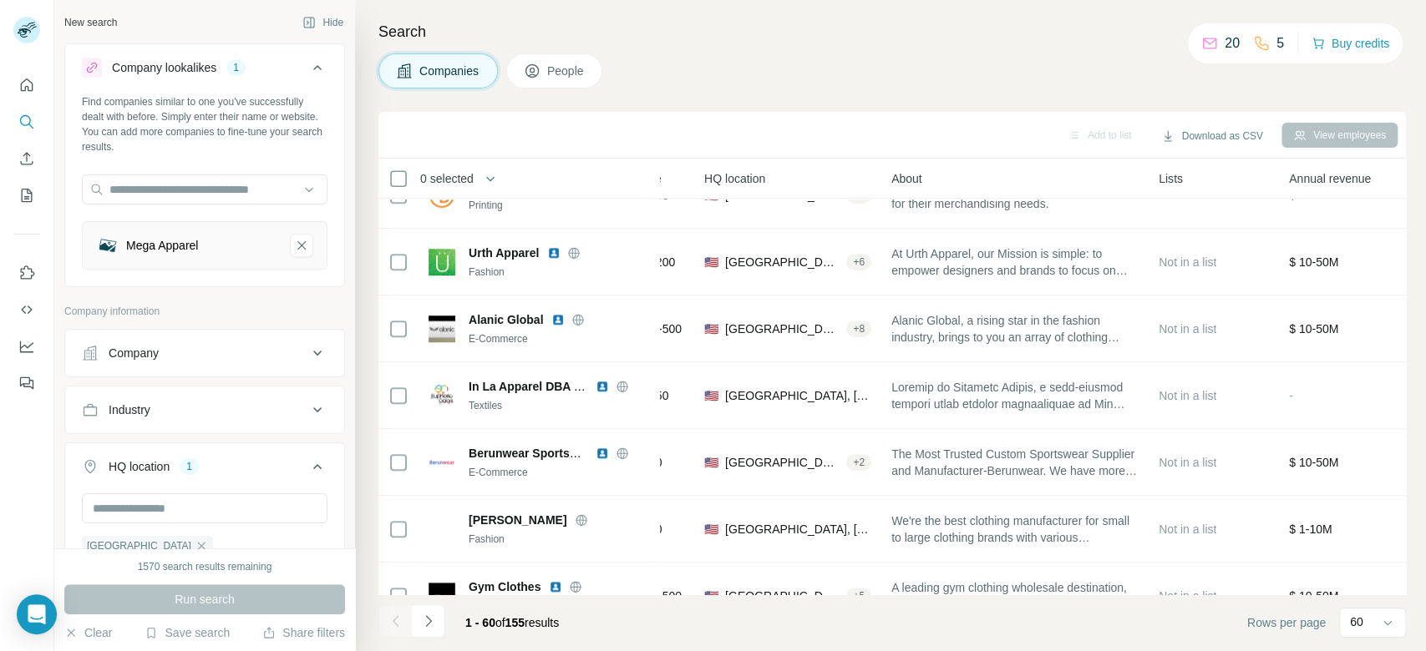
scroll to position [1107, 186]
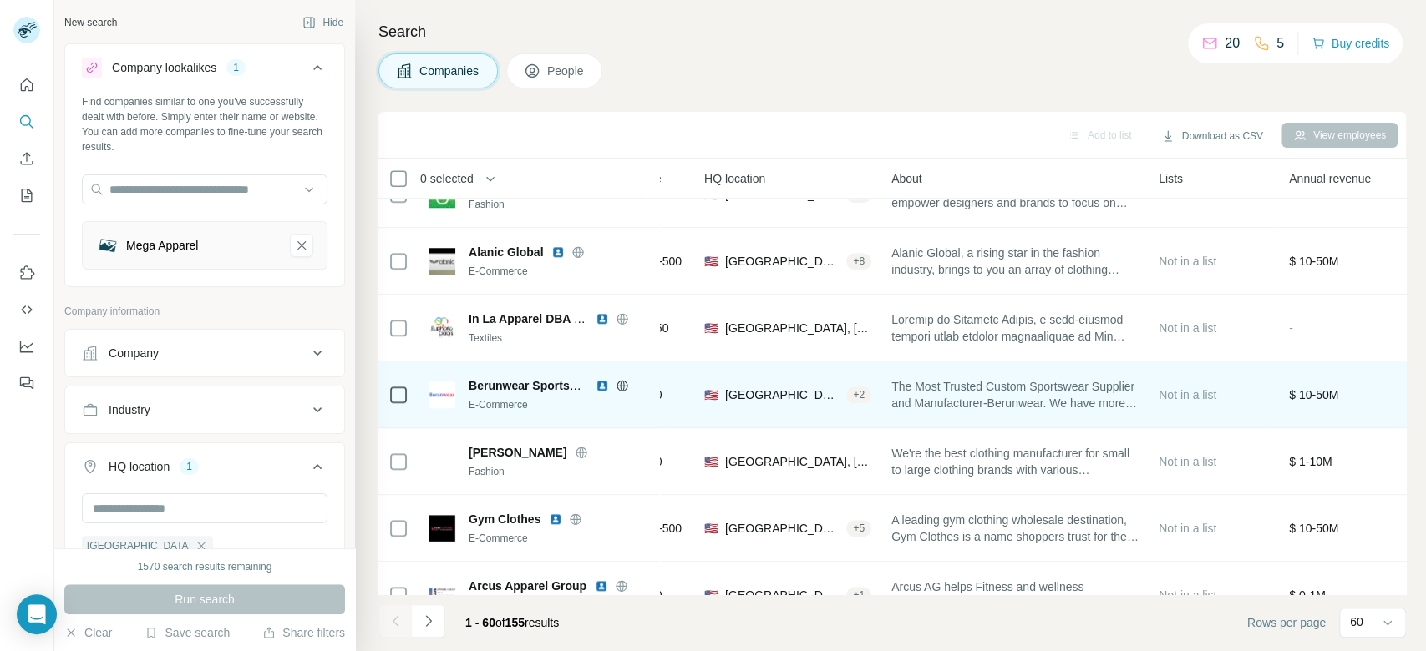
click at [619, 387] on icon at bounding box center [622, 385] width 13 height 13
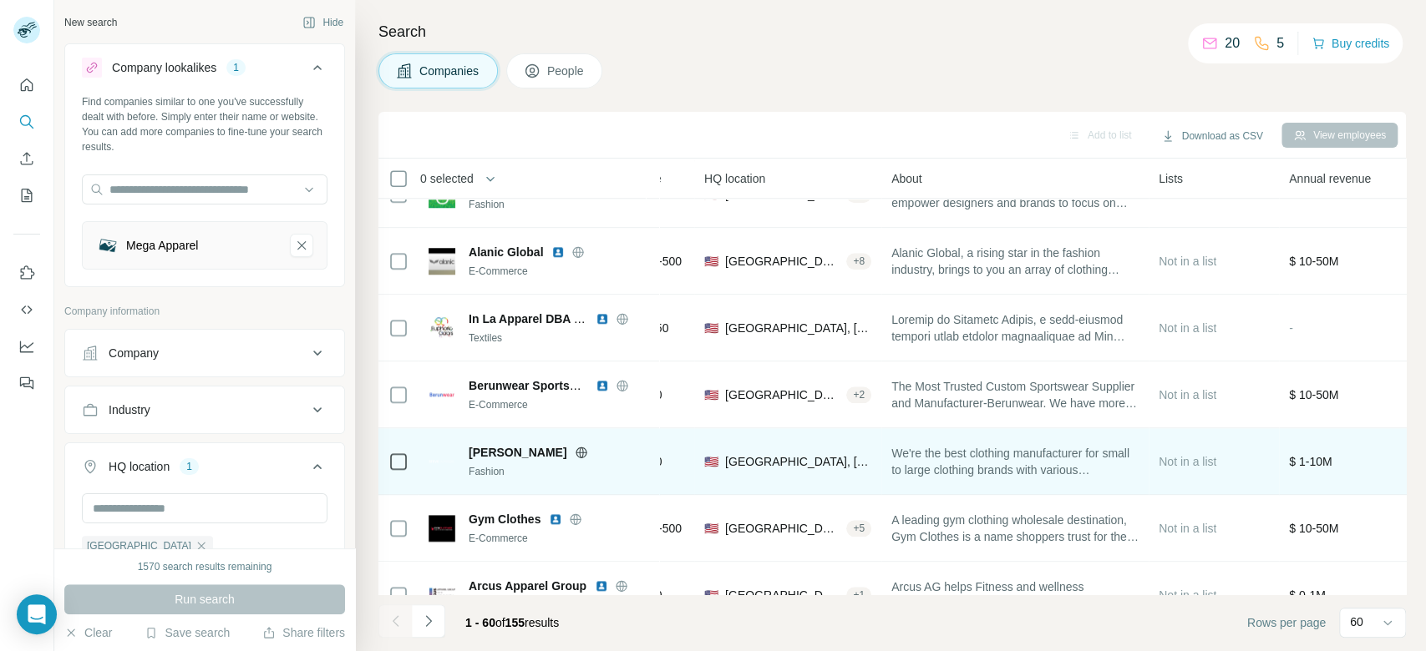
click at [575, 452] on icon at bounding box center [581, 452] width 13 height 13
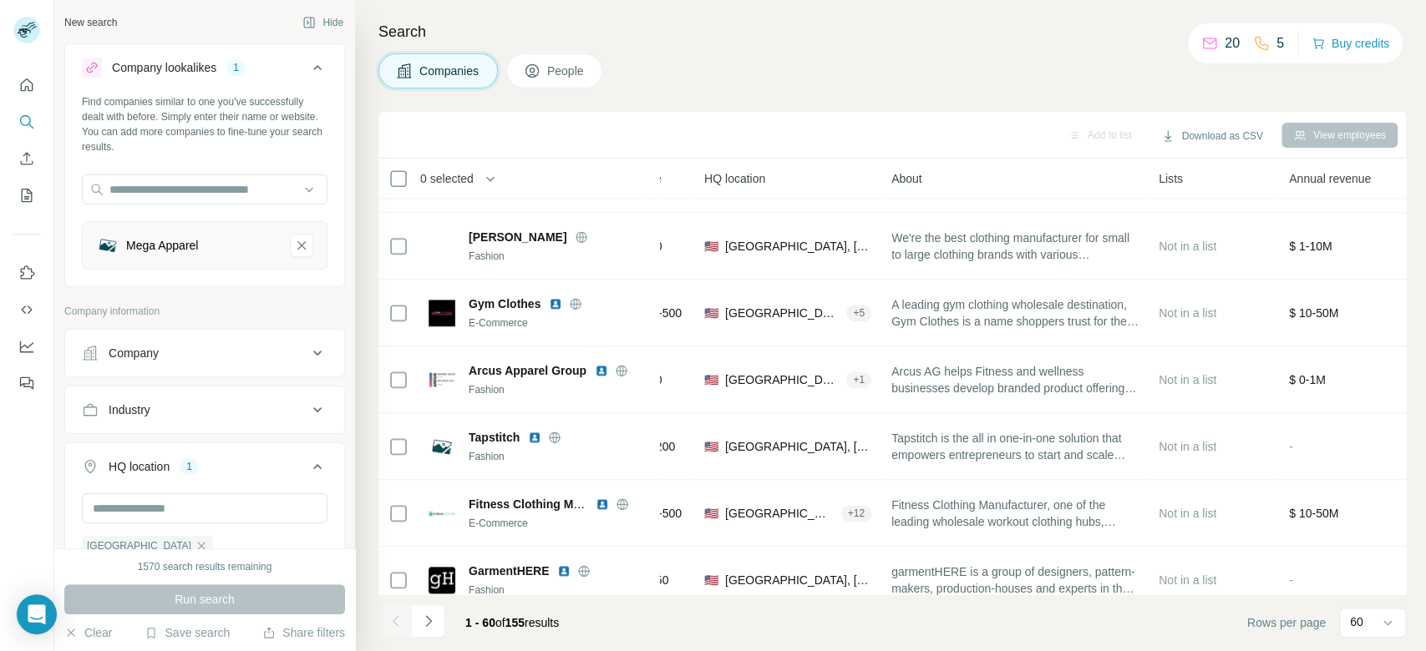
scroll to position [1435, 186]
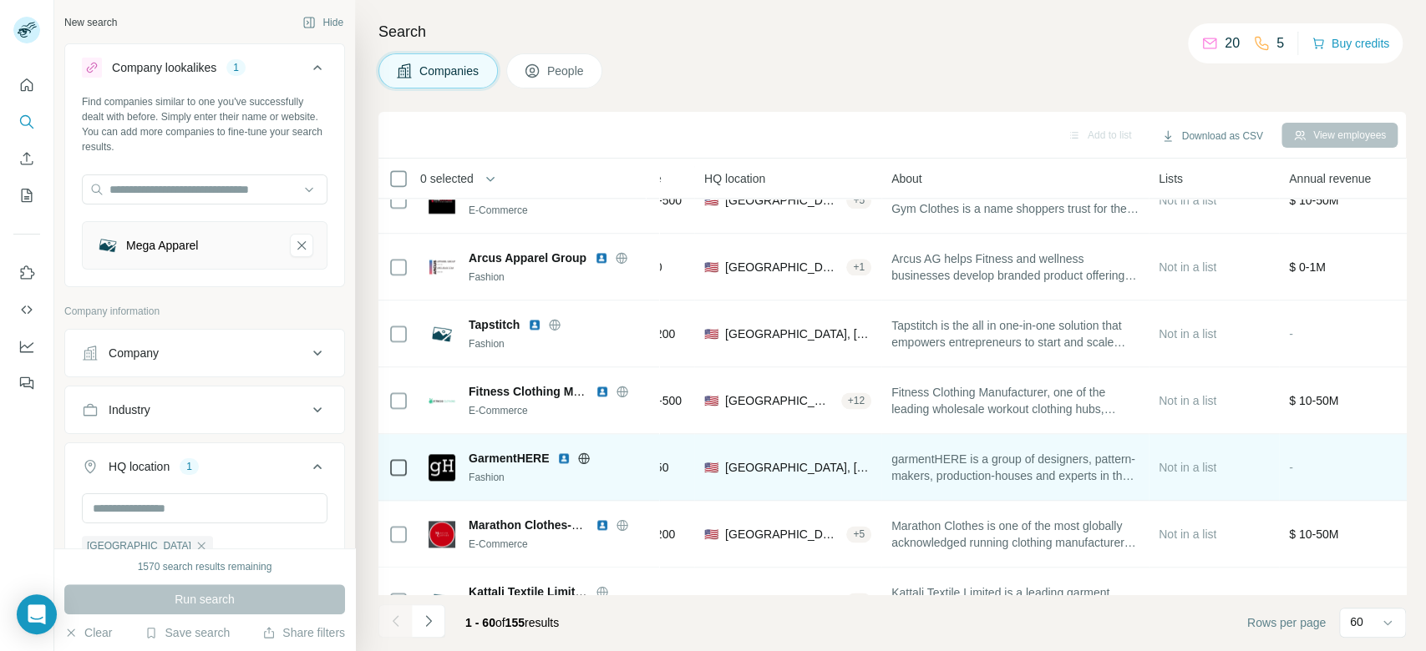
click at [582, 462] on icon at bounding box center [584, 458] width 4 height 11
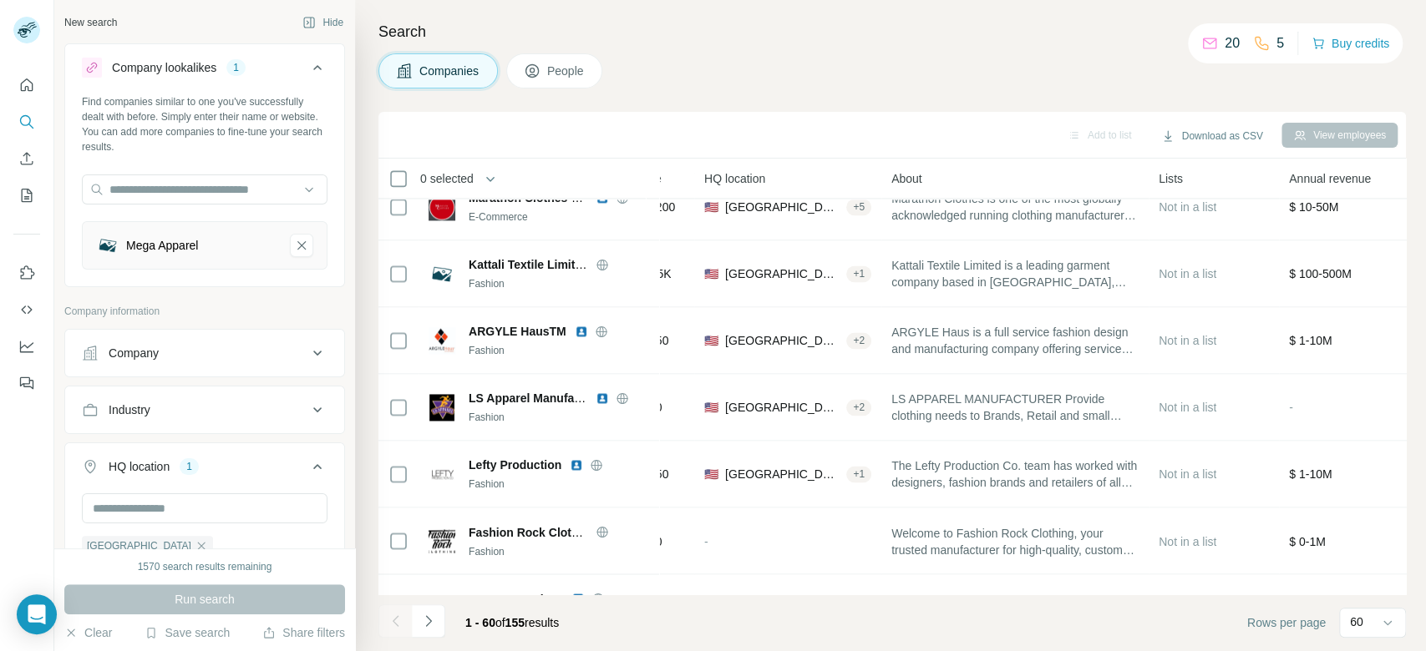
scroll to position [1807, 186]
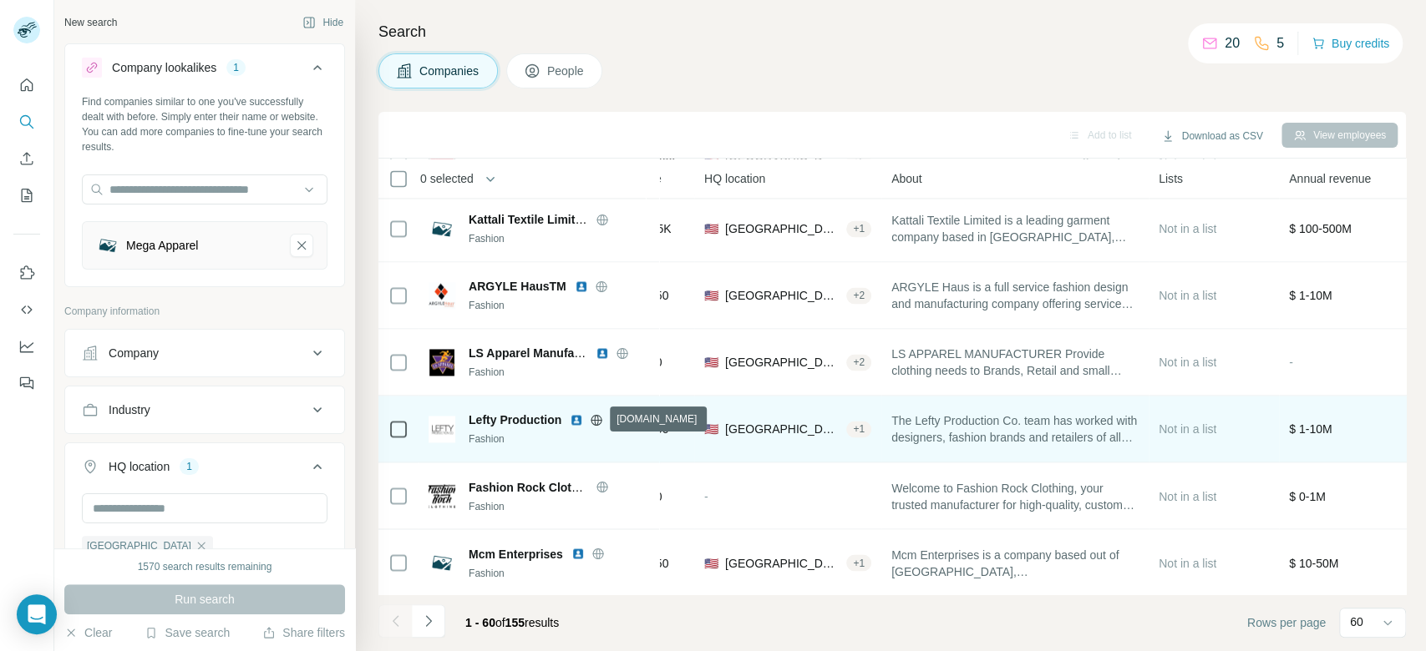
click at [595, 419] on icon at bounding box center [596, 419] width 13 height 13
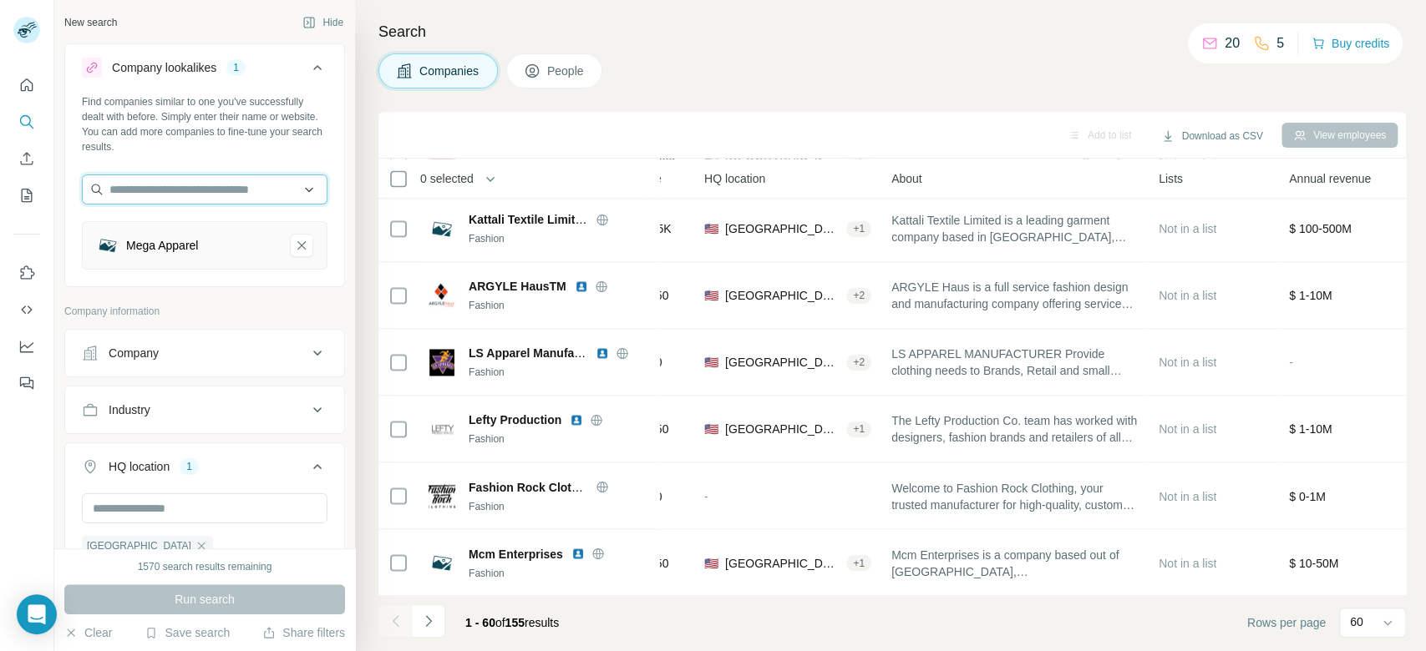
click at [187, 196] on input "text" at bounding box center [205, 190] width 246 height 30
paste input "**********"
type input "**********"
click at [214, 225] on p "Lefty Production" at bounding box center [171, 227] width 84 height 17
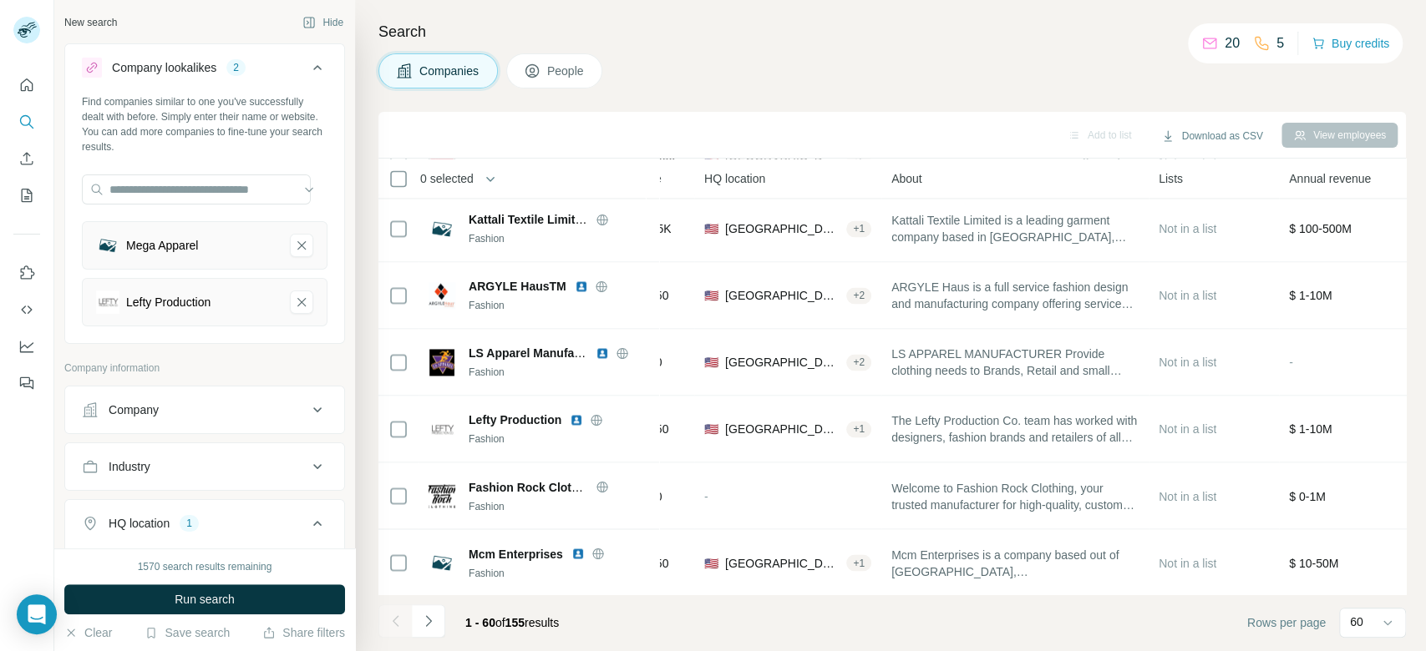
scroll to position [0, 0]
click at [294, 250] on icon "Mega Apparel-remove-button" at bounding box center [301, 245] width 15 height 17
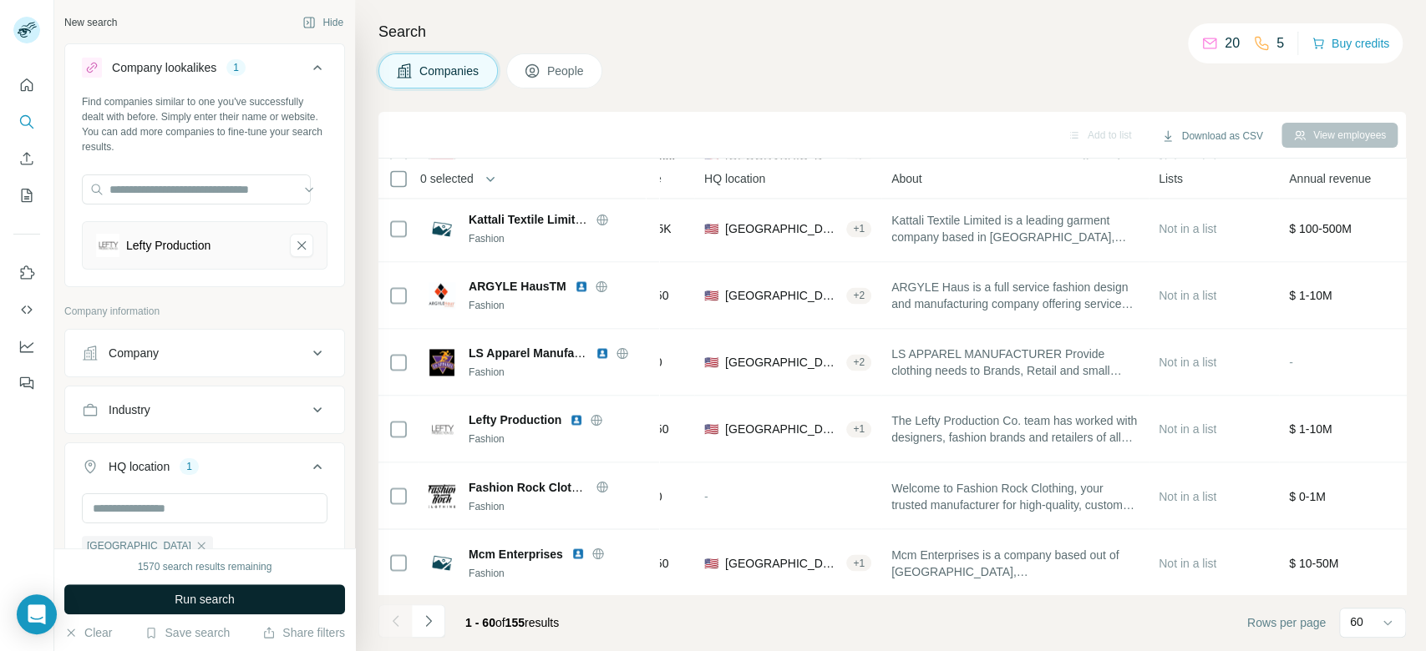
click at [297, 593] on button "Run search" at bounding box center [204, 600] width 281 height 30
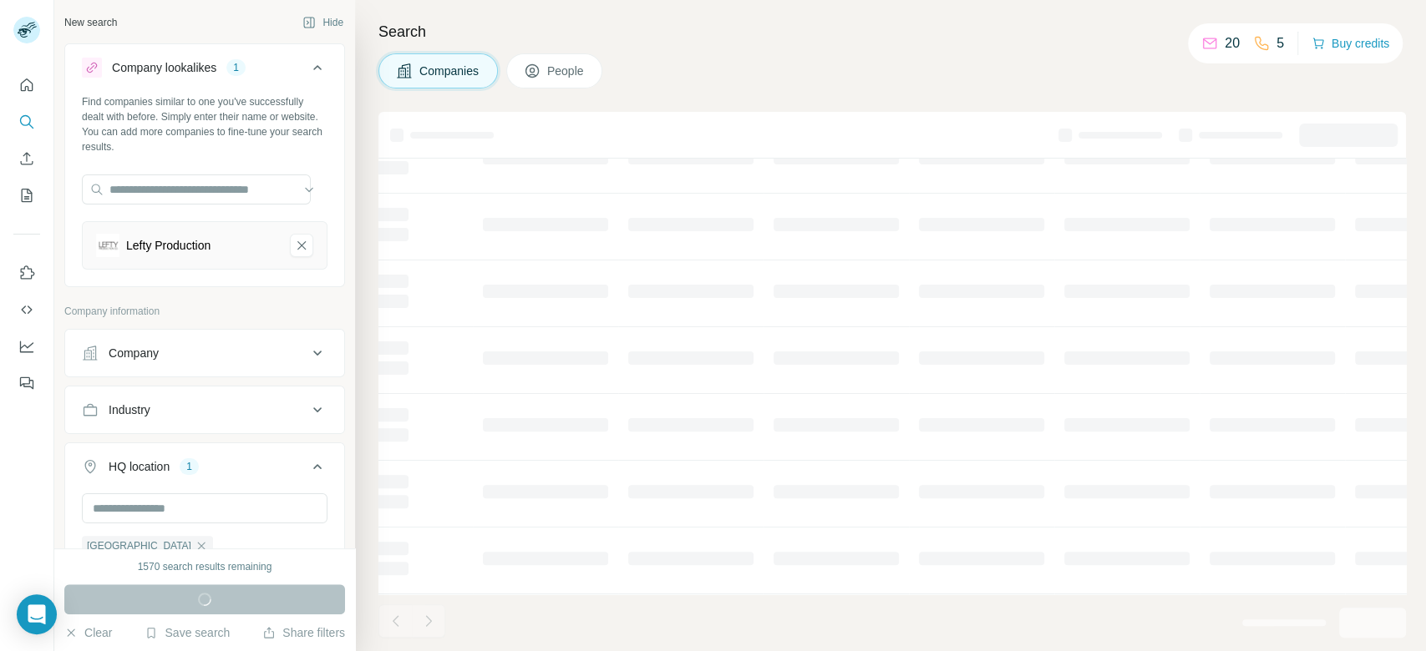
scroll to position [282, 186]
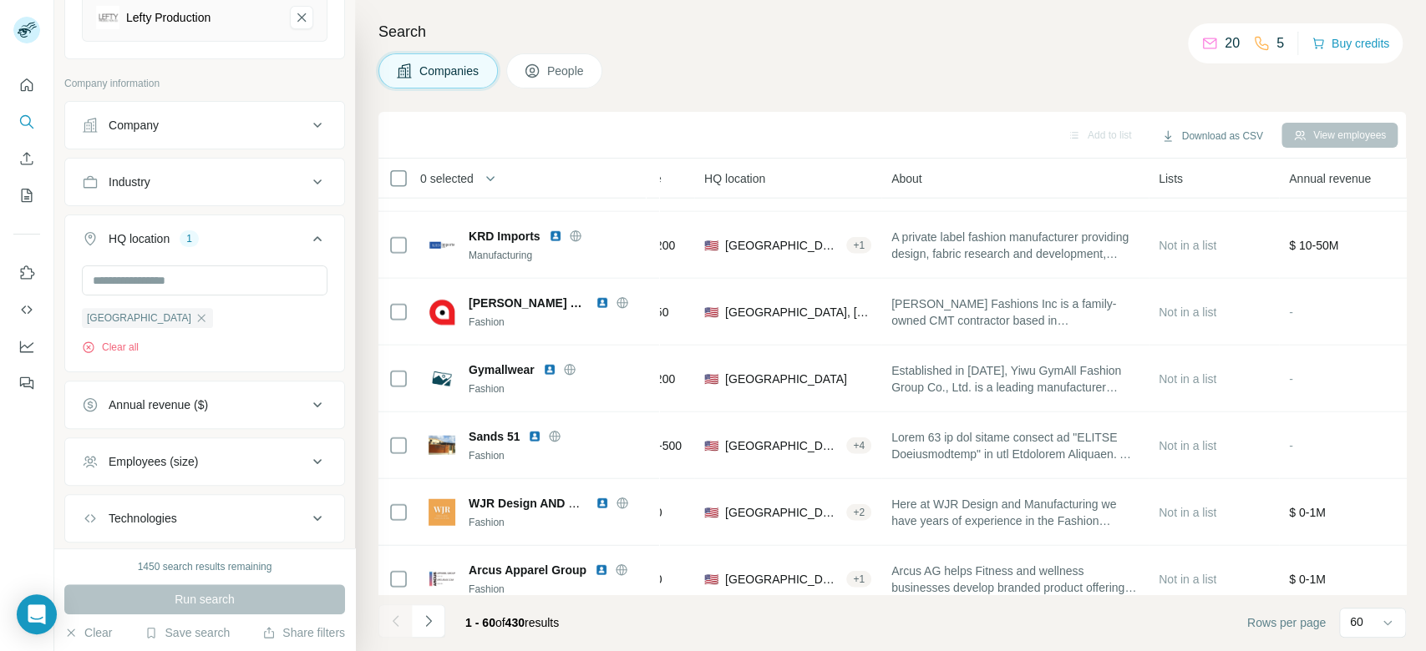
scroll to position [2941, 186]
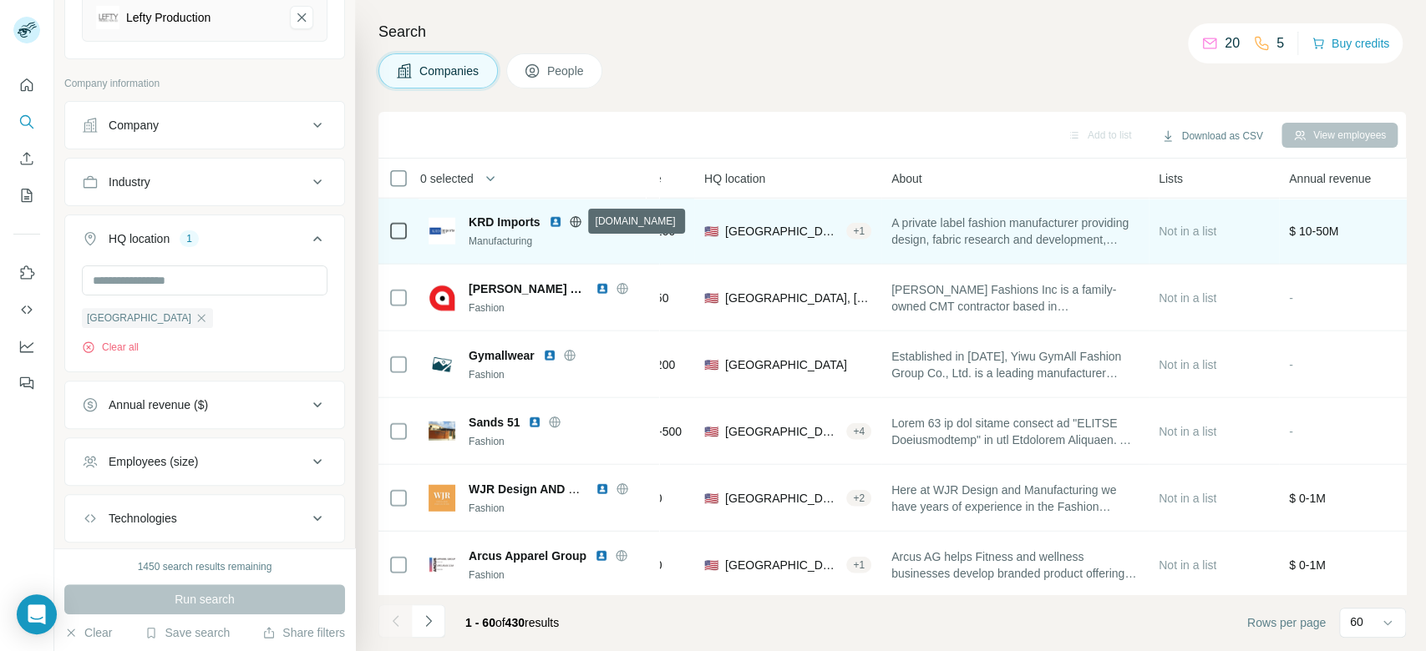
click at [575, 216] on icon at bounding box center [575, 221] width 4 height 11
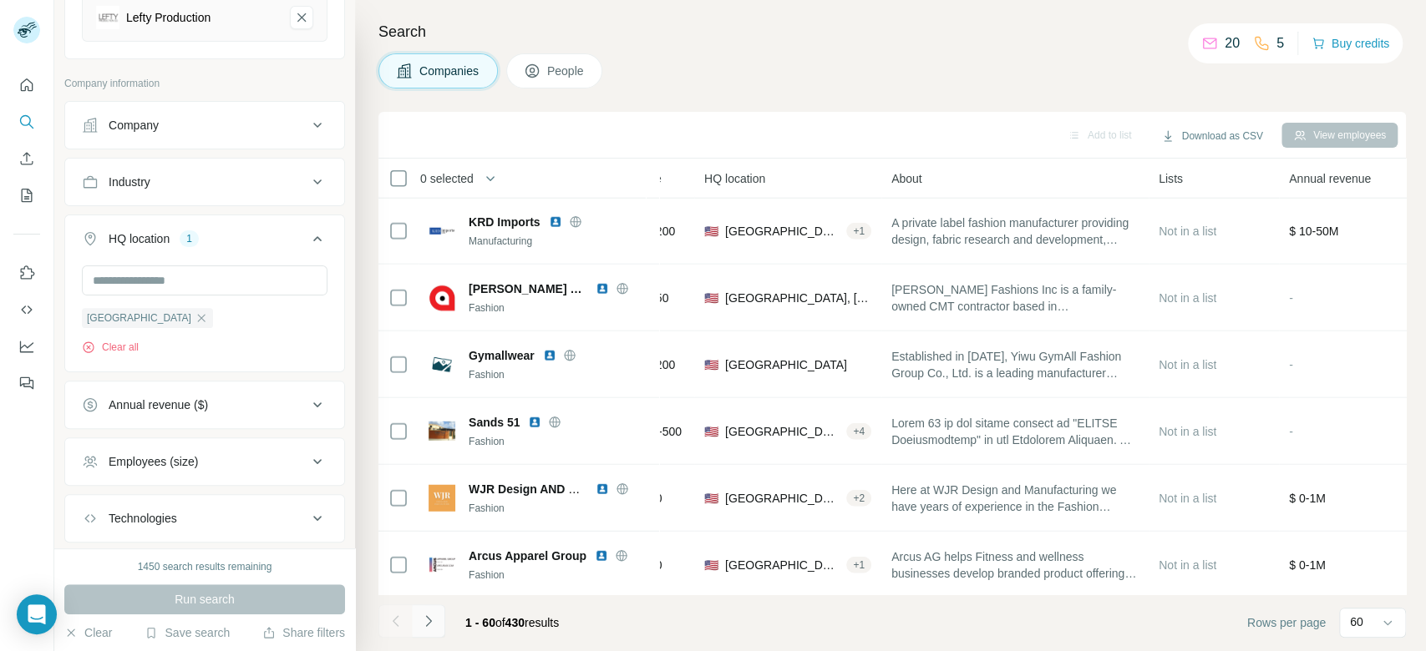
click at [428, 618] on icon "Navigate to next page" at bounding box center [428, 621] width 6 height 11
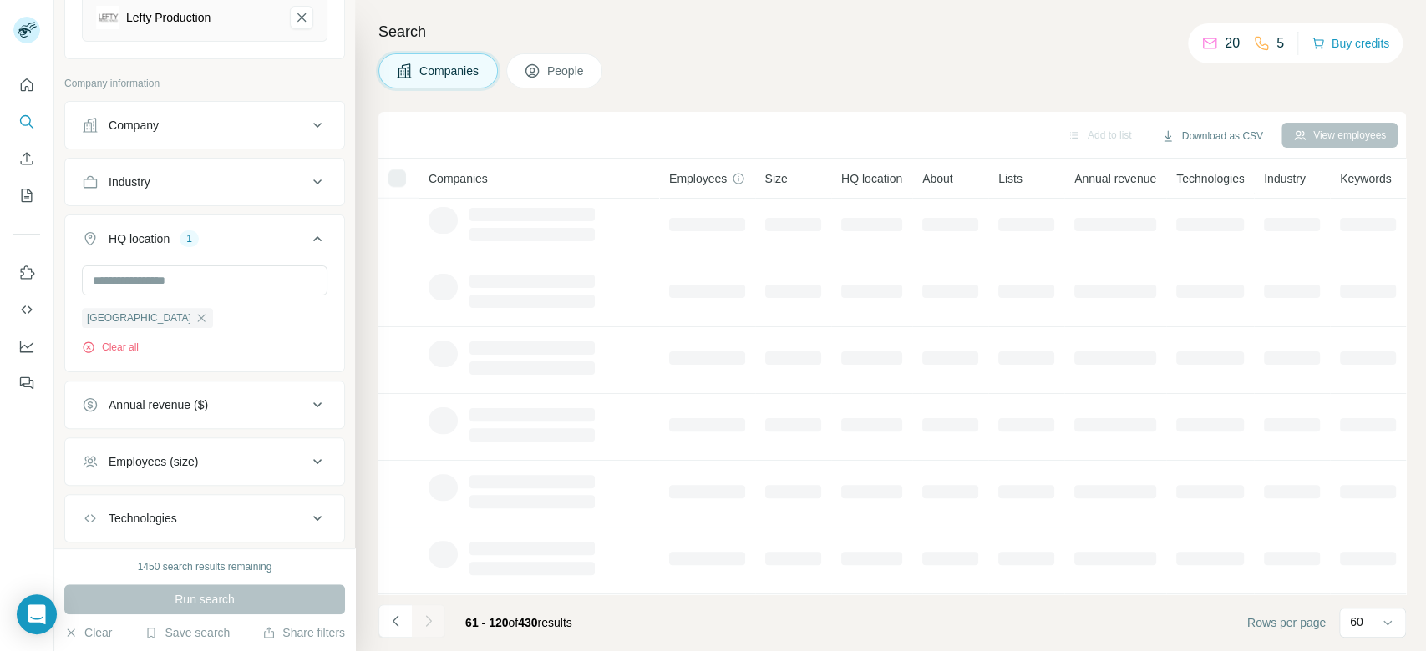
scroll to position [282, 0]
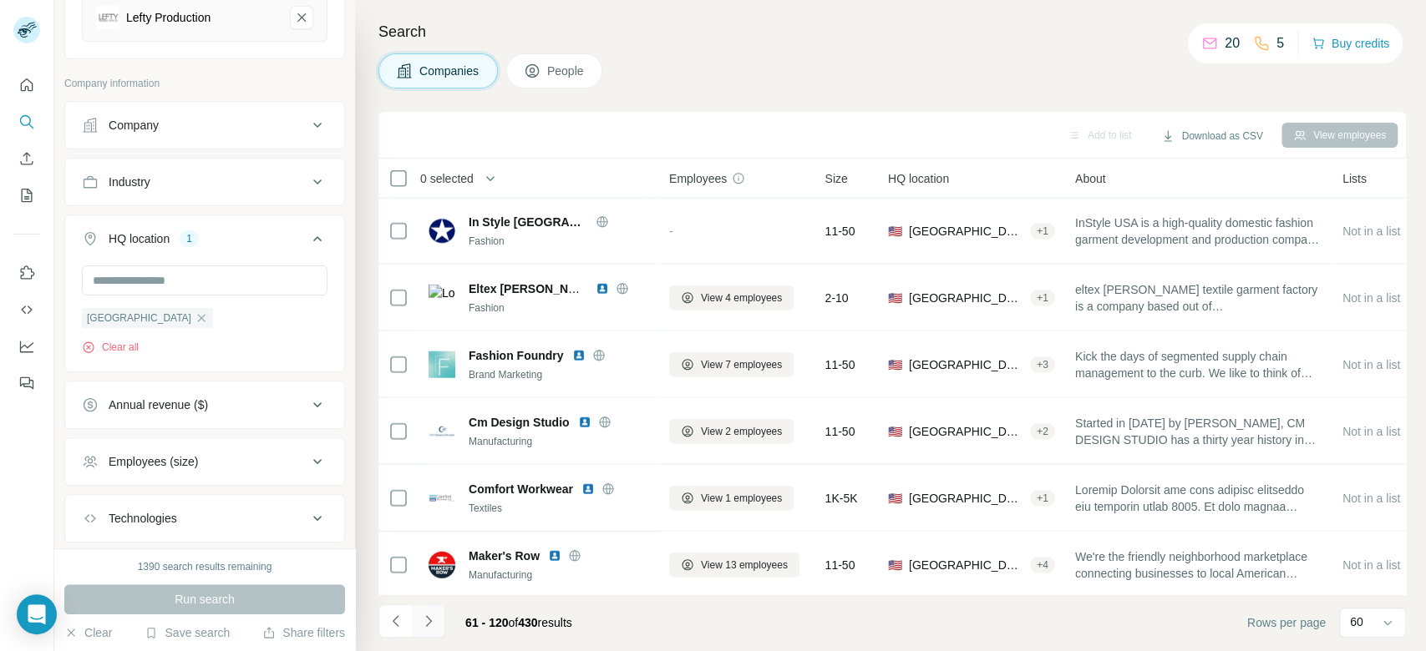
click at [426, 623] on icon "Navigate to next page" at bounding box center [428, 621] width 17 height 17
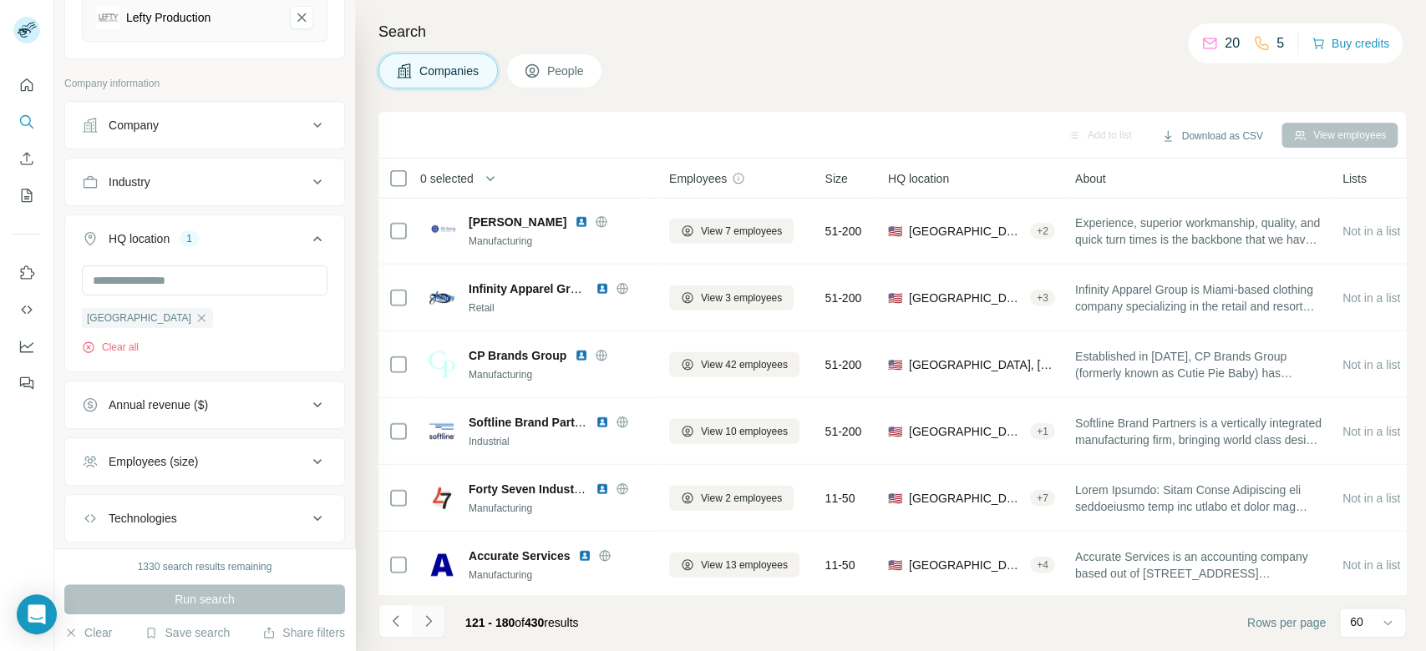
click at [431, 625] on icon "Navigate to next page" at bounding box center [428, 621] width 17 height 17
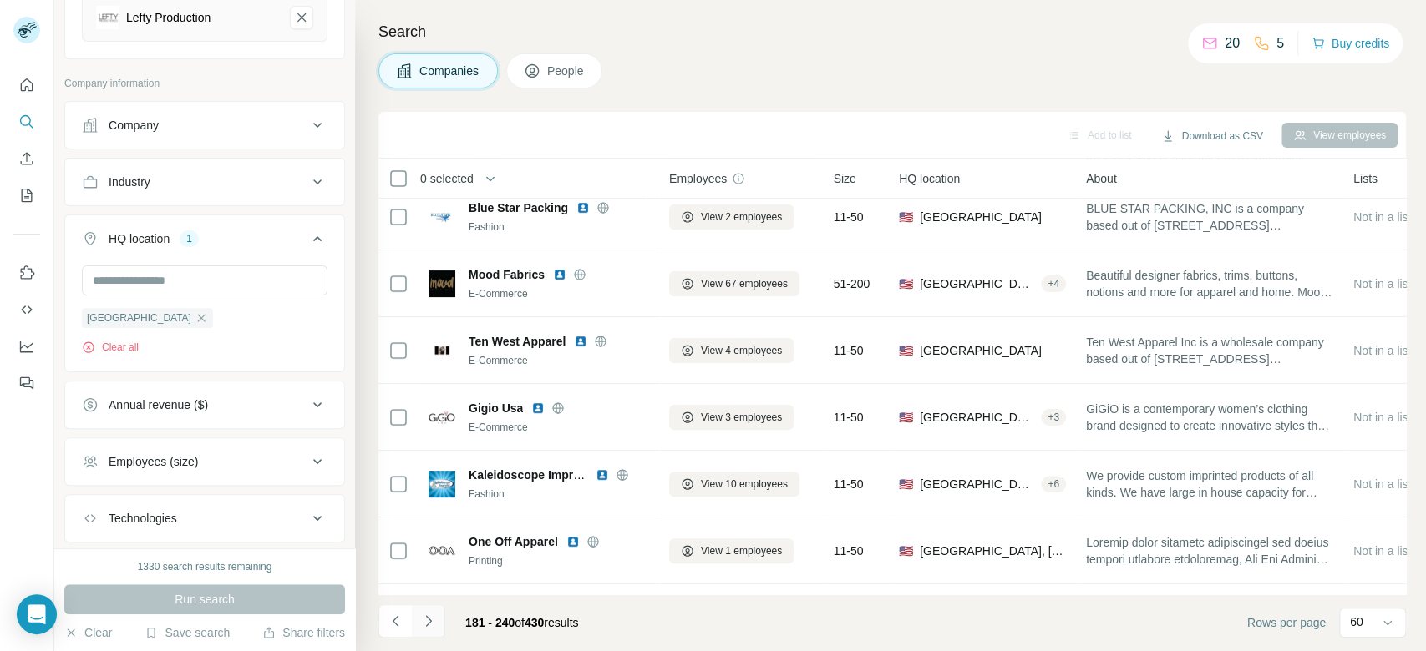
click at [431, 625] on icon "Navigate to next page" at bounding box center [428, 621] width 17 height 17
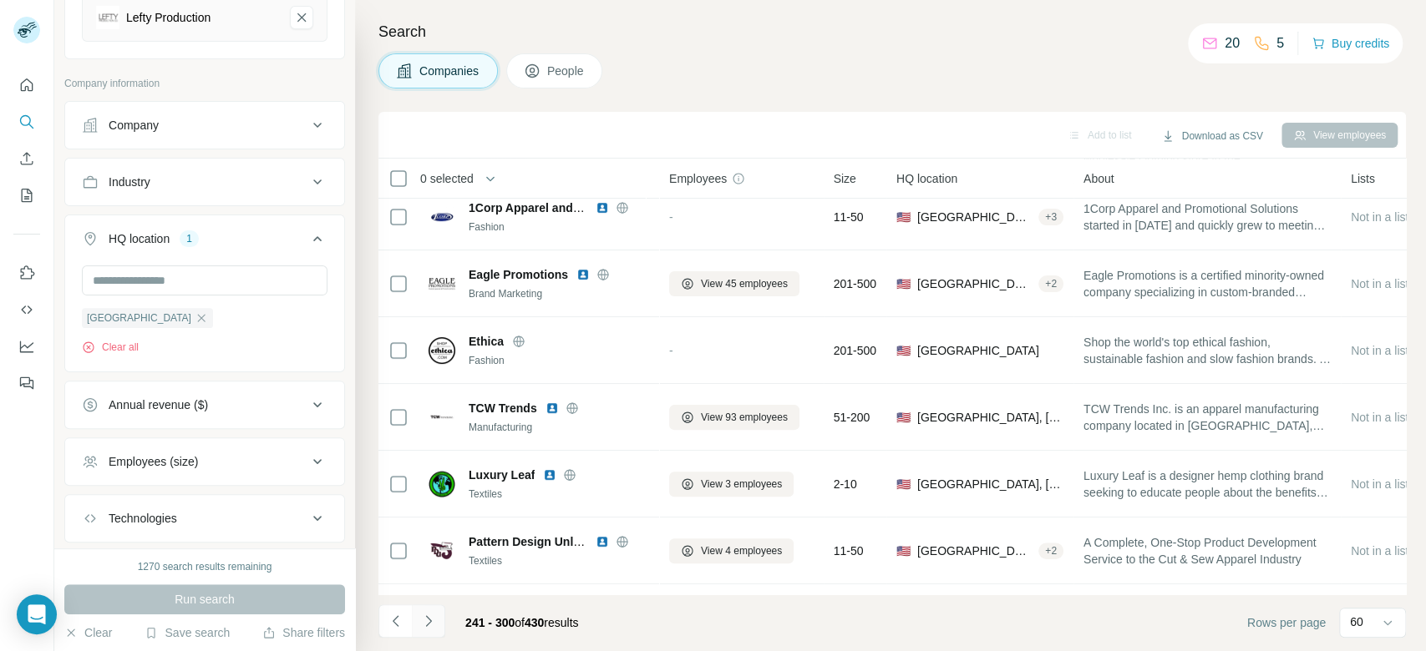
click at [431, 625] on icon "Navigate to next page" at bounding box center [428, 621] width 17 height 17
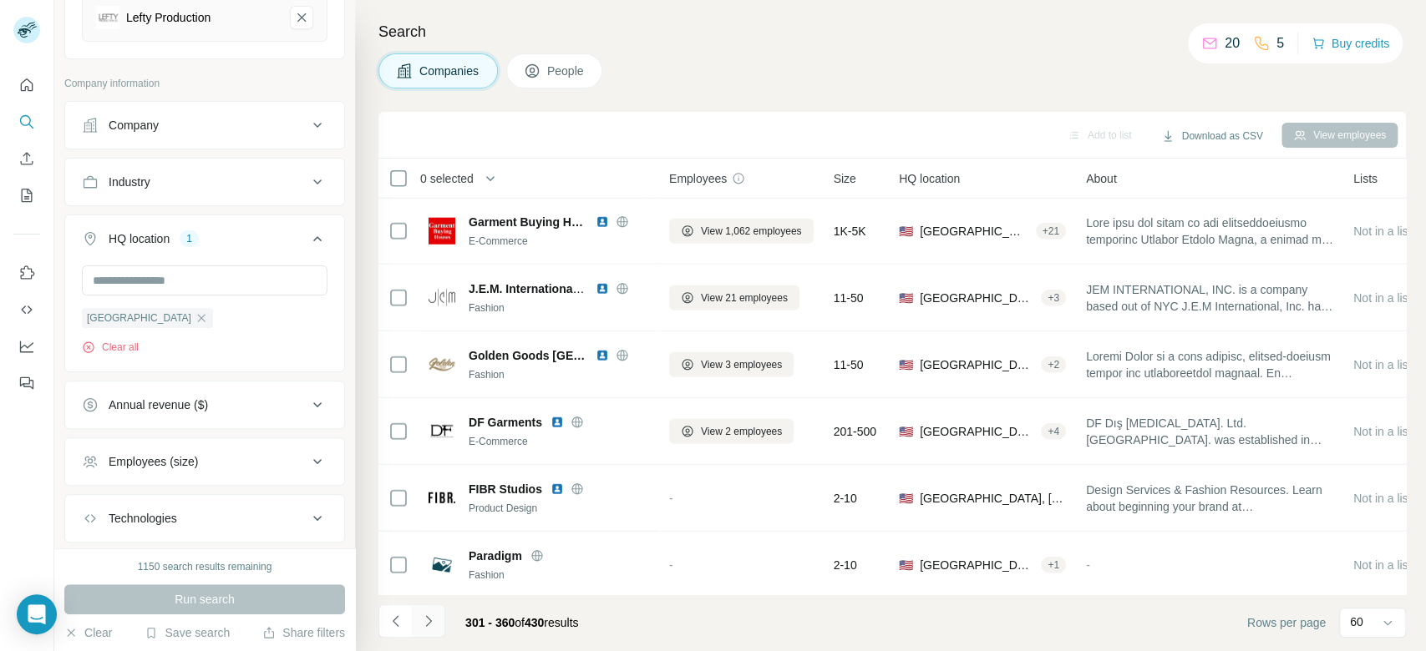
click at [431, 625] on icon "Navigate to next page" at bounding box center [428, 621] width 17 height 17
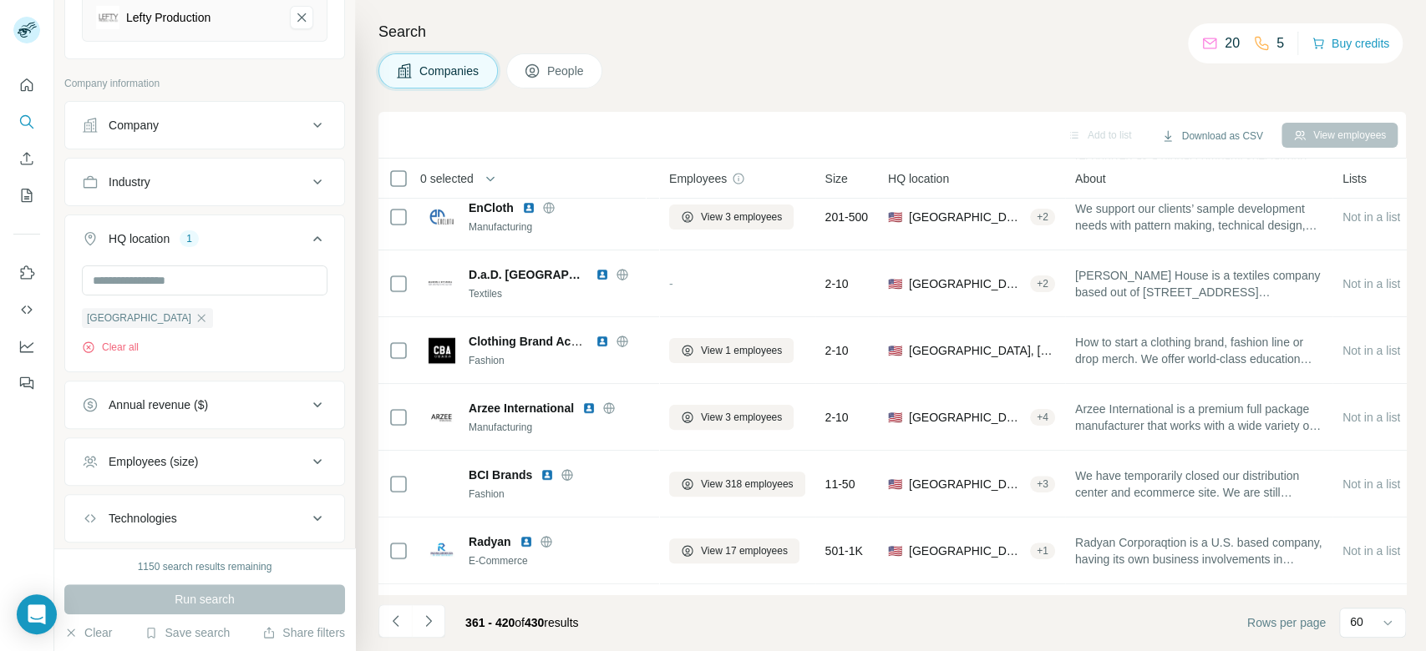
scroll to position [2941, 0]
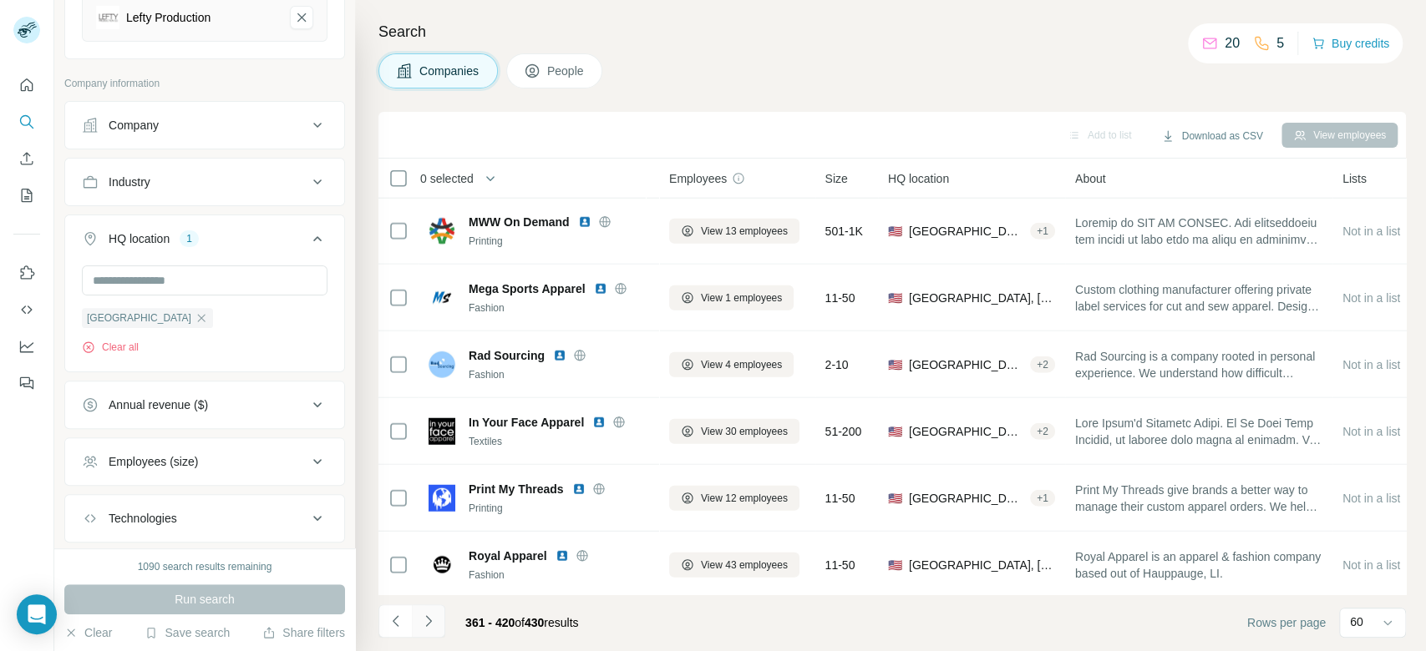
click at [430, 623] on icon "Navigate to next page" at bounding box center [428, 621] width 17 height 17
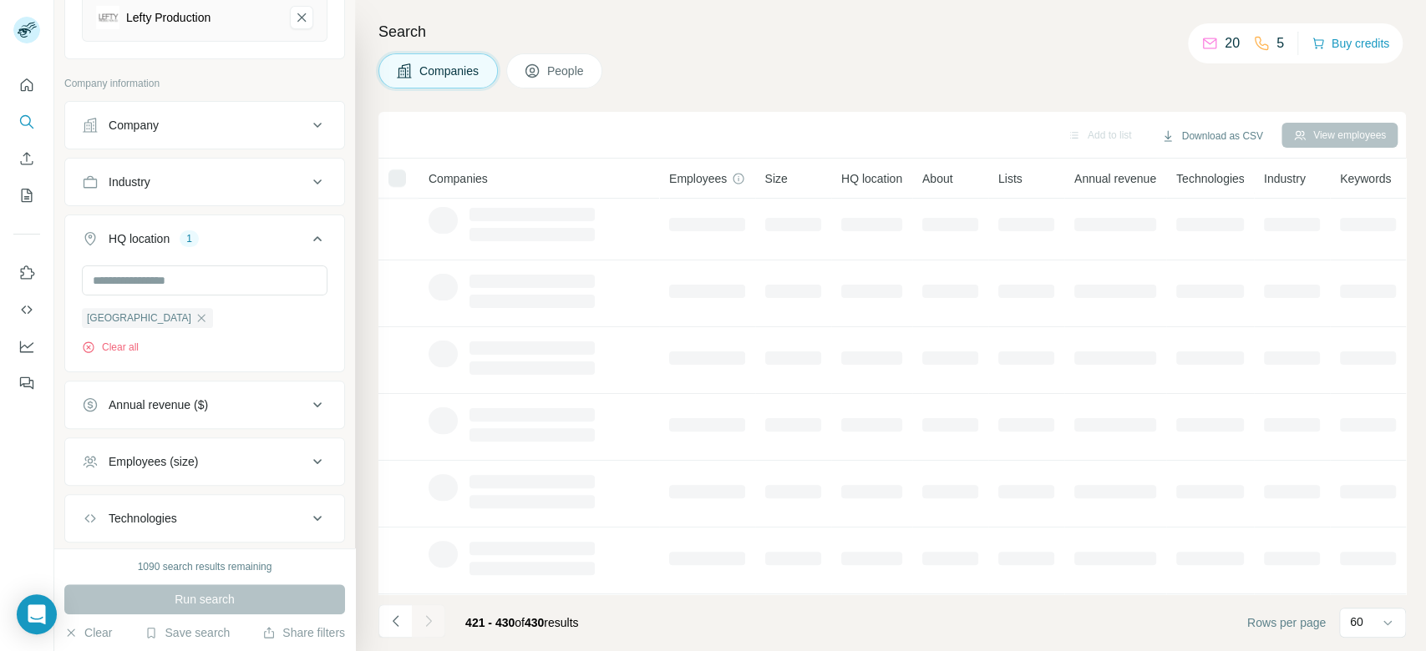
scroll to position [282, 0]
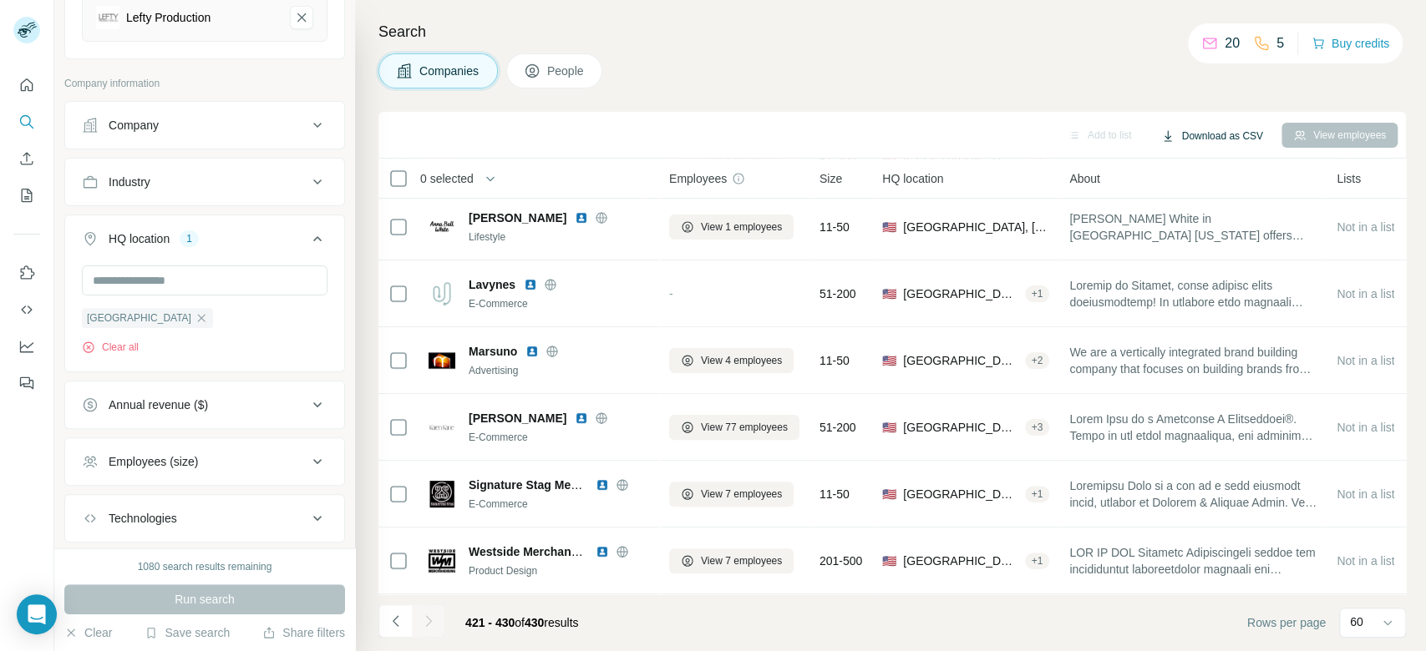
click at [1237, 132] on button "Download as CSV" at bounding box center [1211, 136] width 124 height 25
click at [1237, 201] on div "All viewed companies (430)" at bounding box center [1234, 201] width 163 height 30
click at [195, 317] on icon "button" at bounding box center [201, 318] width 13 height 13
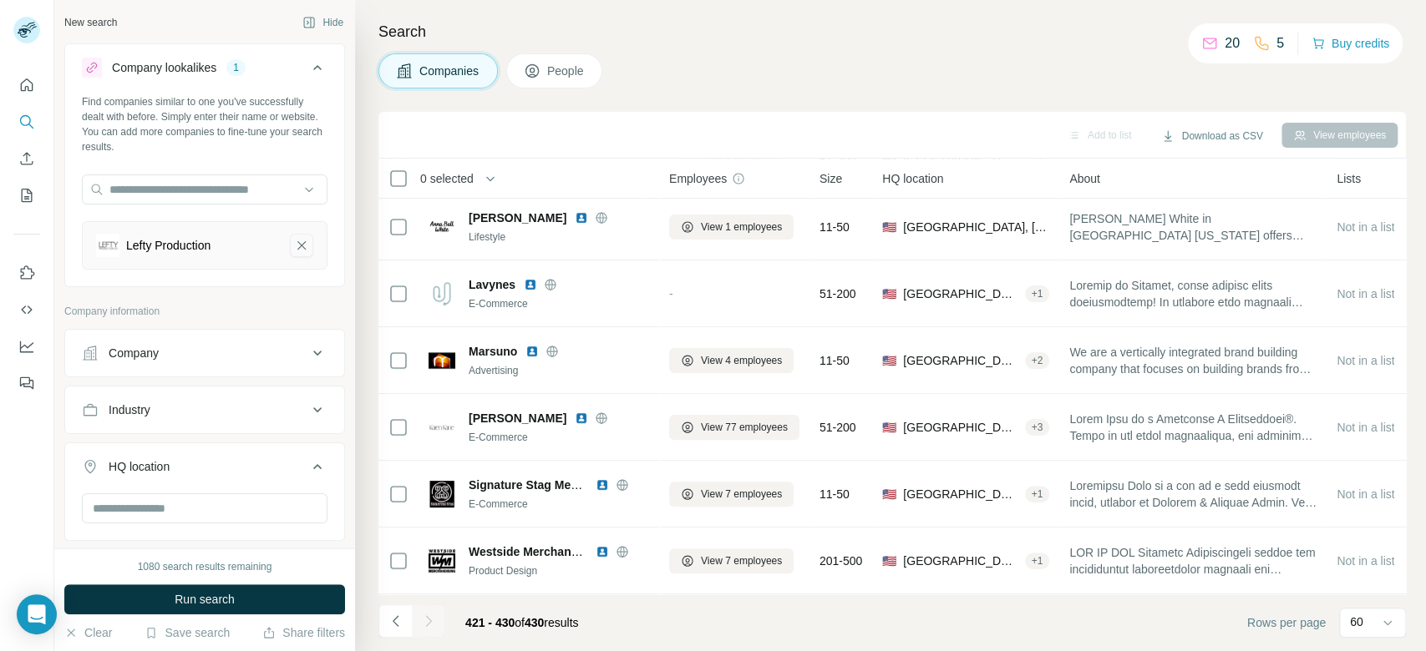
click at [294, 244] on icon "Lefty Production-remove-button" at bounding box center [301, 245] width 15 height 17
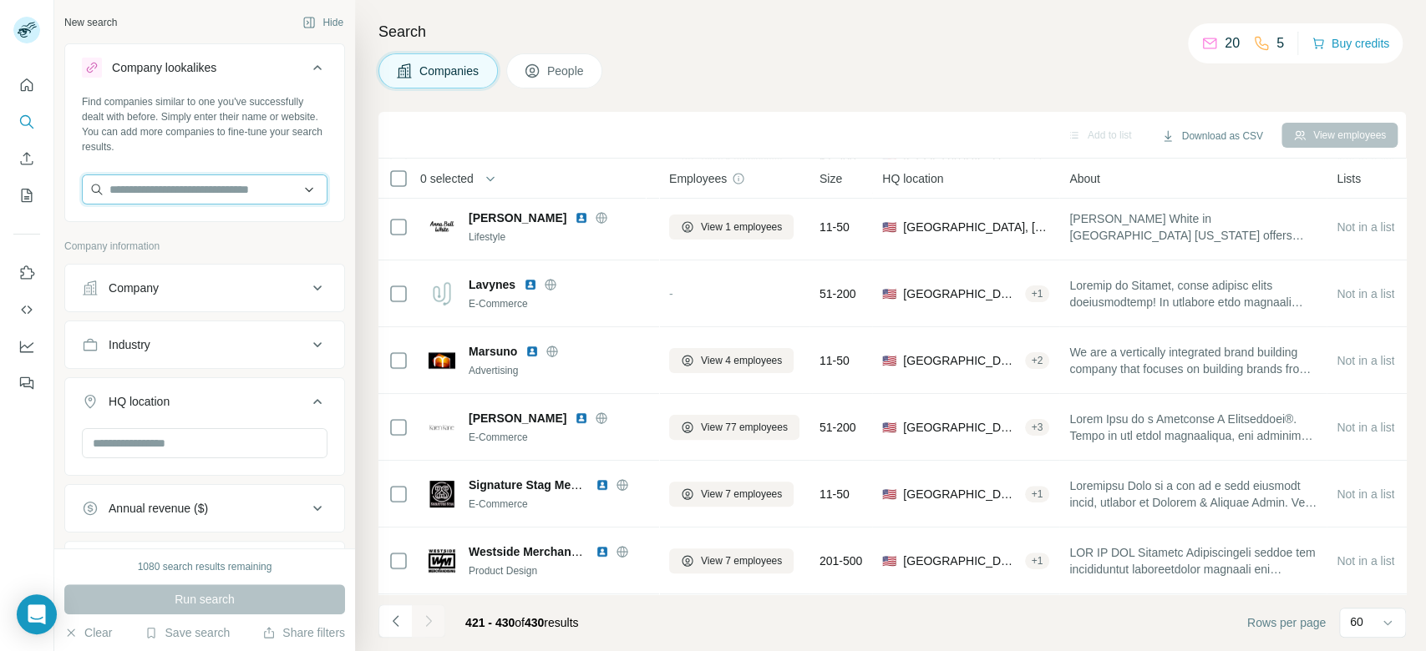
click at [252, 195] on input "text" at bounding box center [205, 190] width 246 height 30
type input "**********"
click at [248, 240] on div "A4 Apparel [DOMAIN_NAME]" at bounding box center [196, 234] width 220 height 45
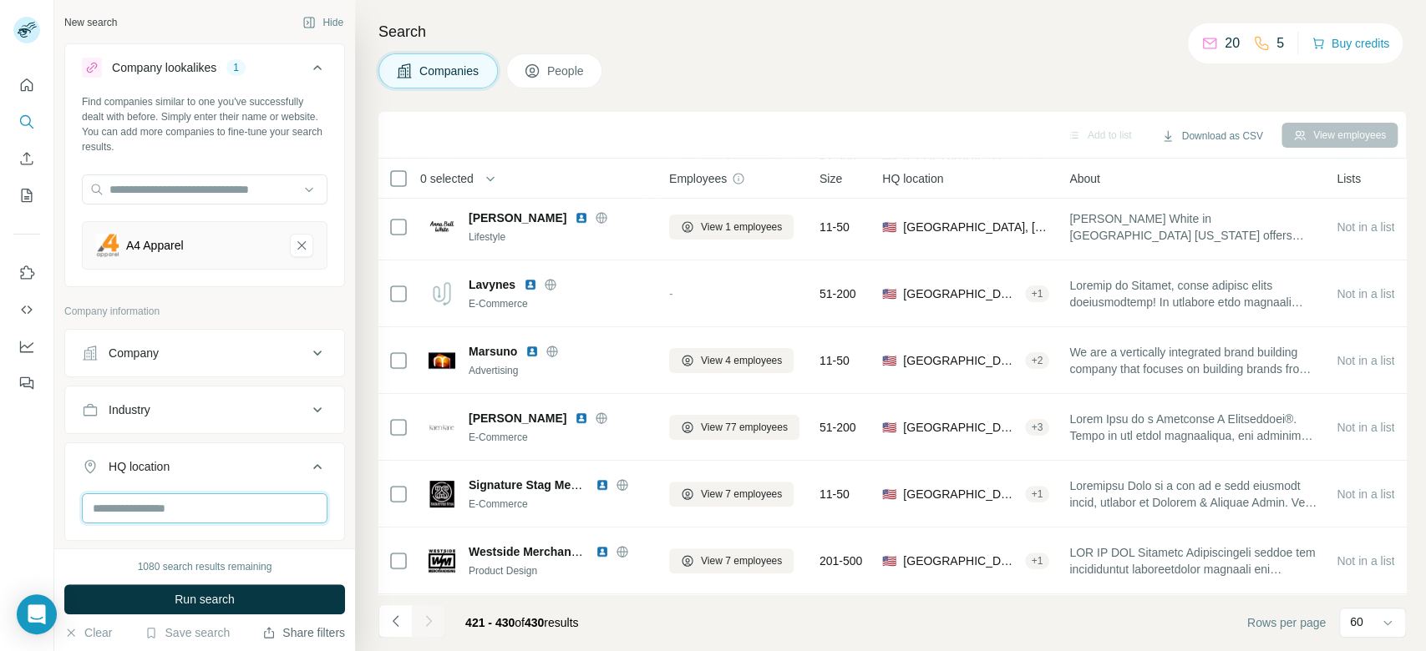
click at [256, 504] on input "text" at bounding box center [205, 509] width 246 height 30
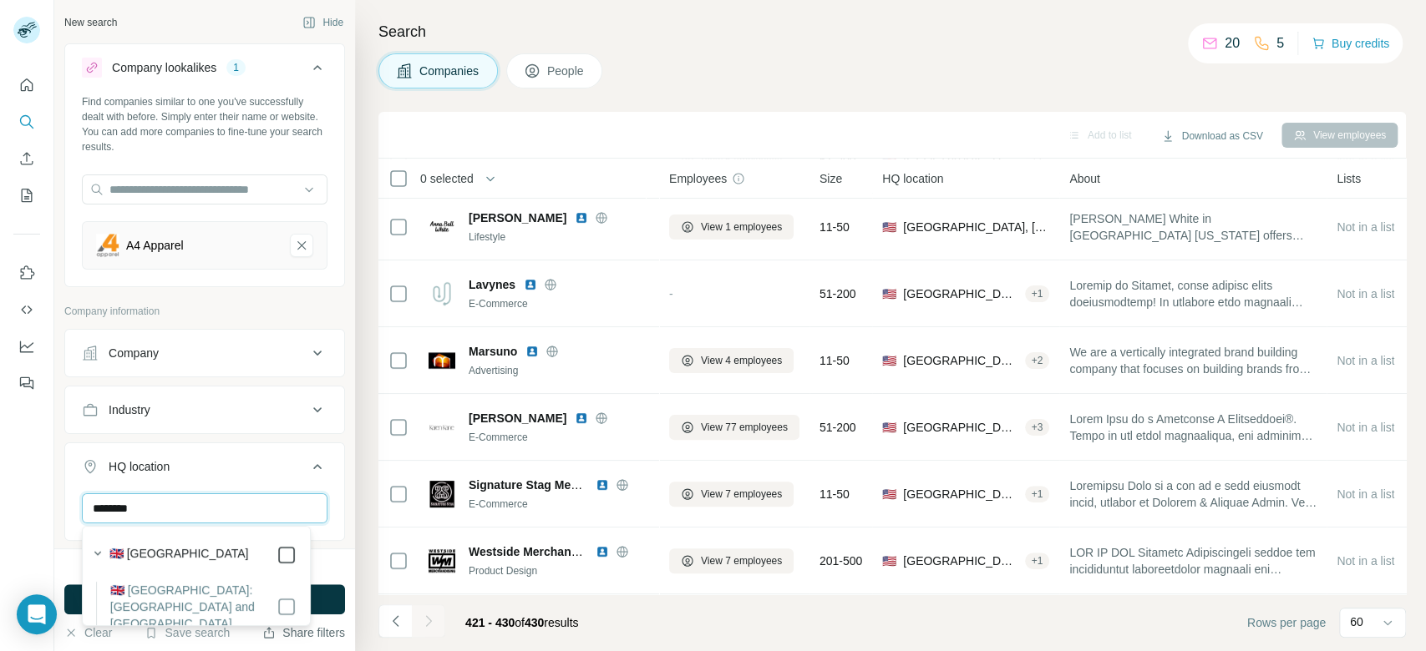
type input "********"
click at [337, 596] on button "Run search" at bounding box center [204, 600] width 281 height 30
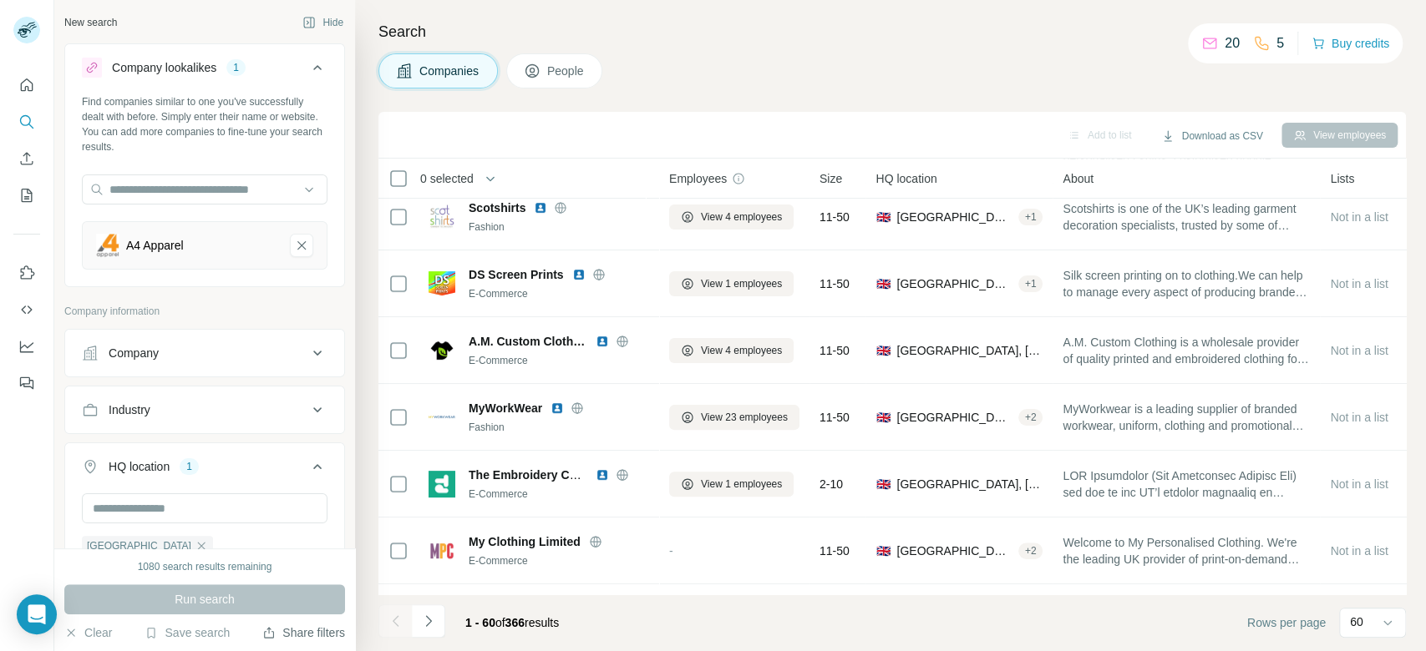
scroll to position [2941, 0]
